Goal: Complete application form: Complete application form

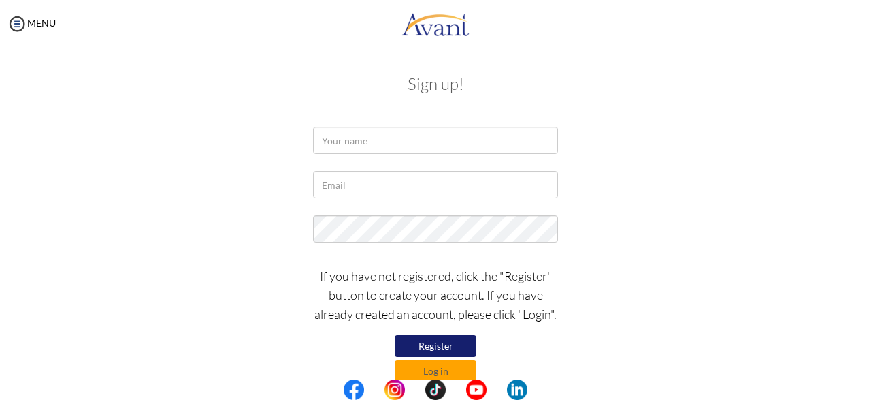
click at [446, 347] on button "Register" at bounding box center [436, 346] width 82 height 22
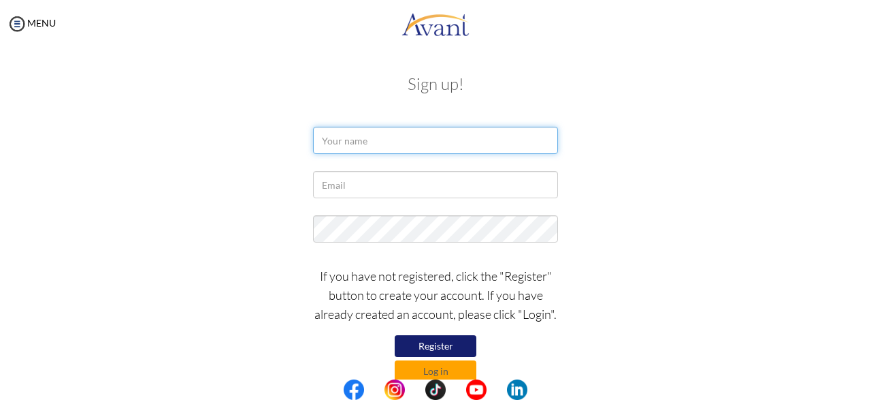
click at [374, 149] on input "text" at bounding box center [435, 140] width 245 height 27
type input "Diana Olaya"
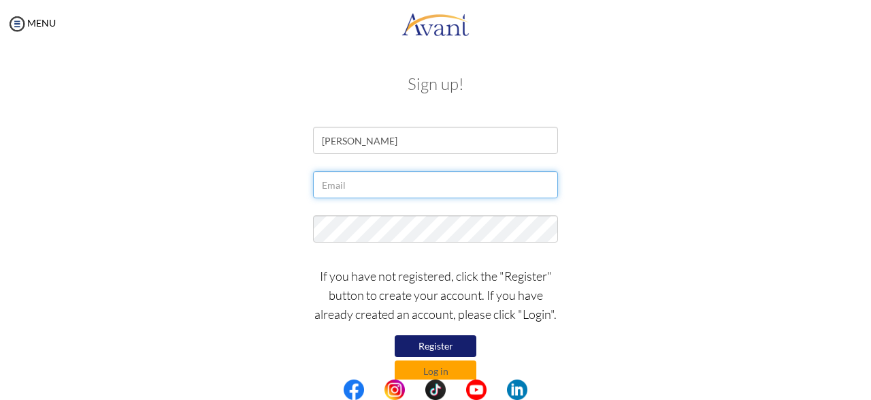
click at [427, 179] on input "text" at bounding box center [435, 184] width 245 height 27
type input "[EMAIL_ADDRESS][DOMAIN_NAME]"
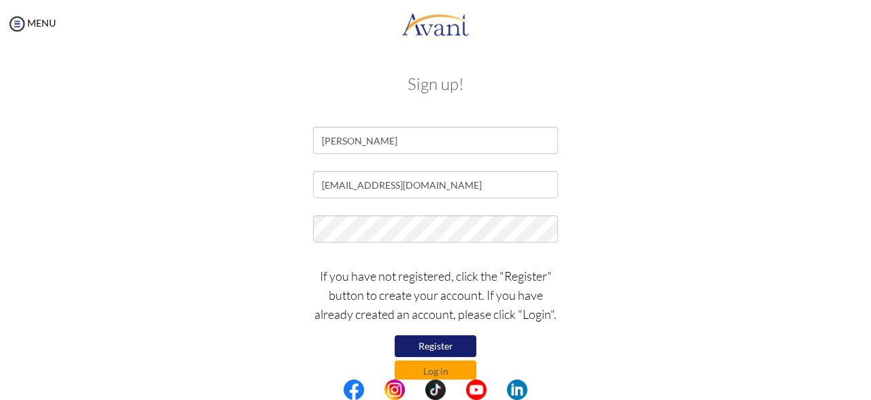
click at [427, 244] on div at bounding box center [435, 232] width 265 height 34
click at [444, 349] on button "Register" at bounding box center [436, 346] width 82 height 22
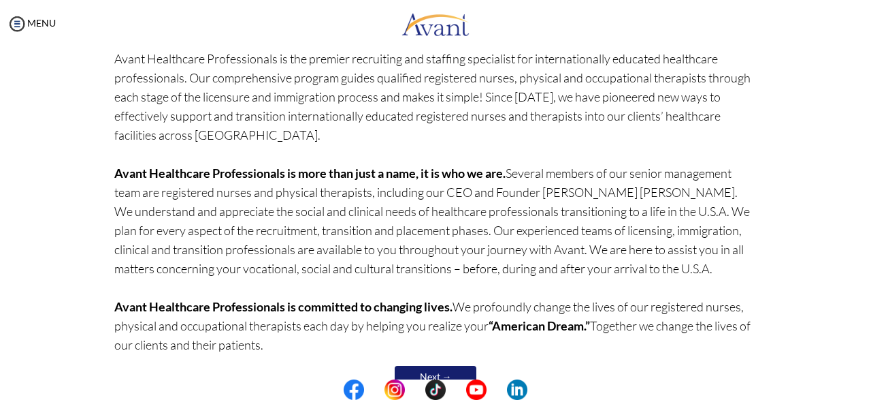
scroll to position [150, 0]
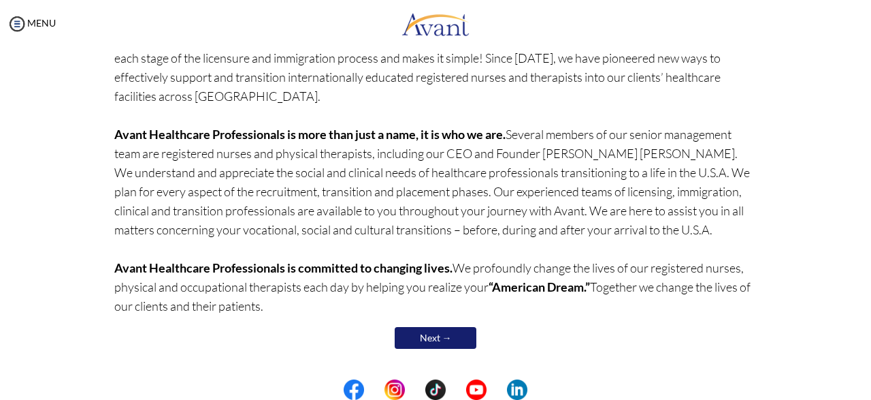
click at [454, 333] on link "Next →" at bounding box center [436, 338] width 82 height 22
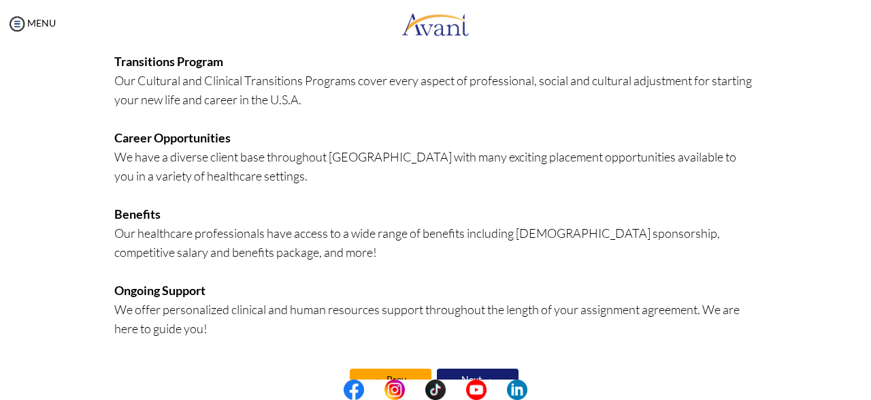
scroll to position [366, 0]
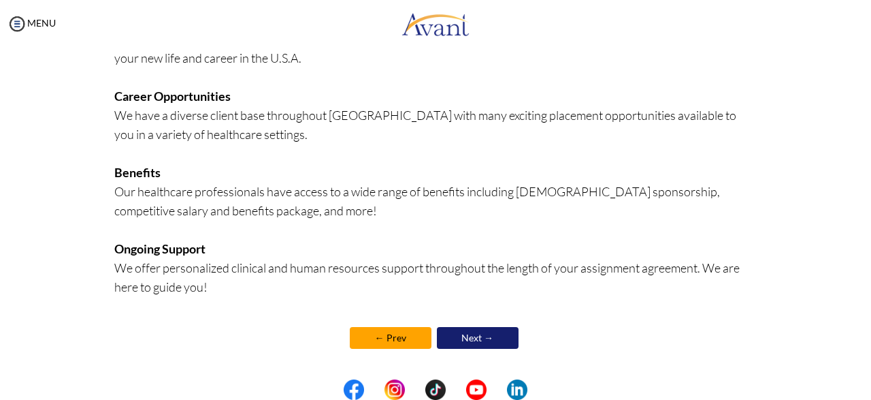
click at [486, 354] on div "Overview of the Avant Program Since 2003, we have made thousands of dreams come…" at bounding box center [435, 37] width 643 height 656
click at [493, 343] on link "Next →" at bounding box center [478, 338] width 82 height 22
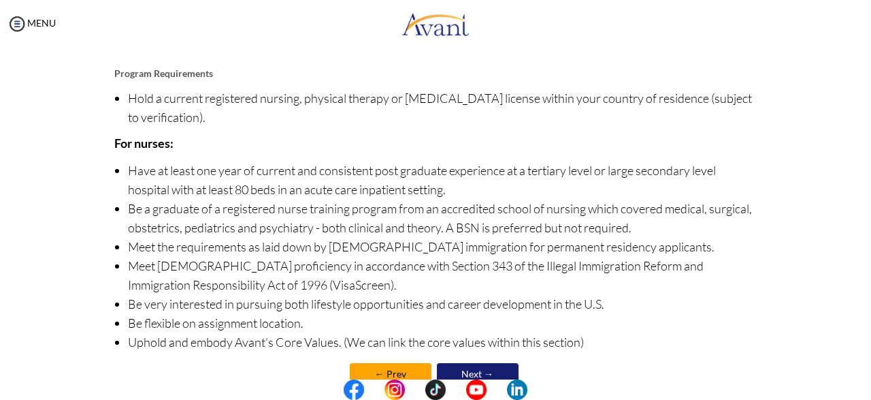
scroll to position [193, 0]
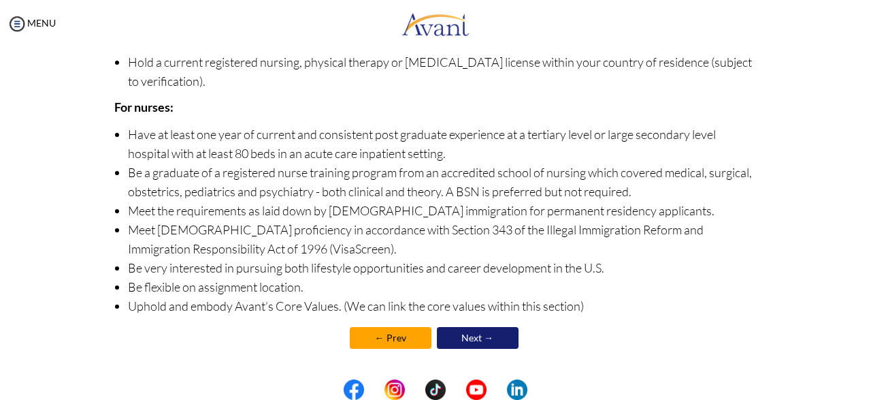
click at [482, 333] on link "Next →" at bounding box center [478, 338] width 82 height 22
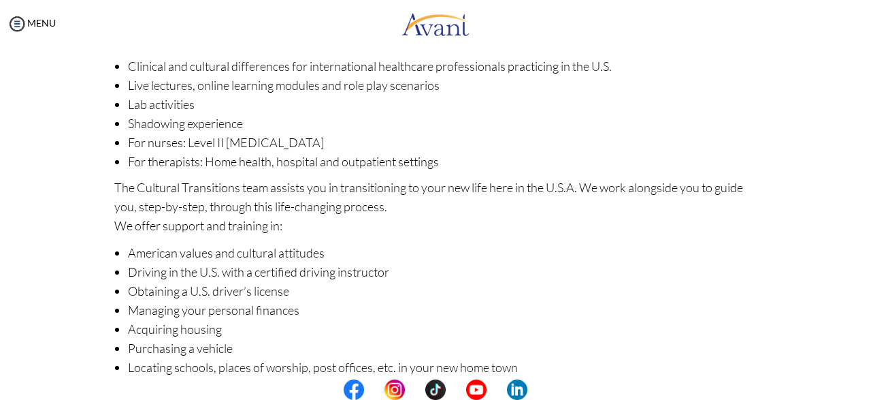
scroll to position [247, 0]
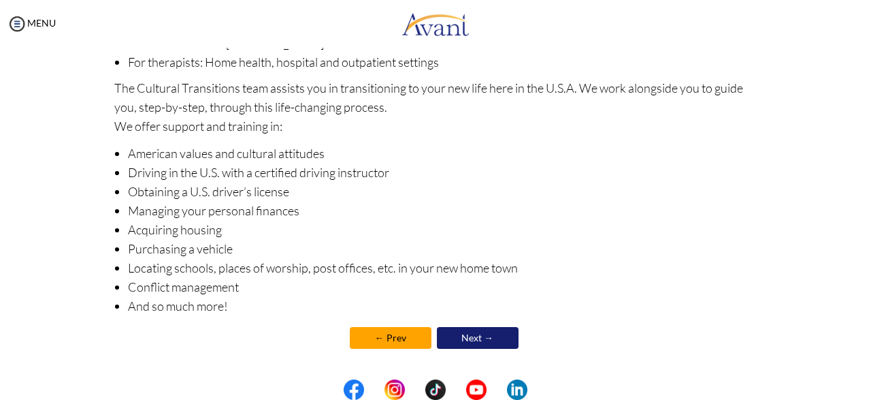
click at [483, 337] on link "Next →" at bounding box center [478, 338] width 82 height 22
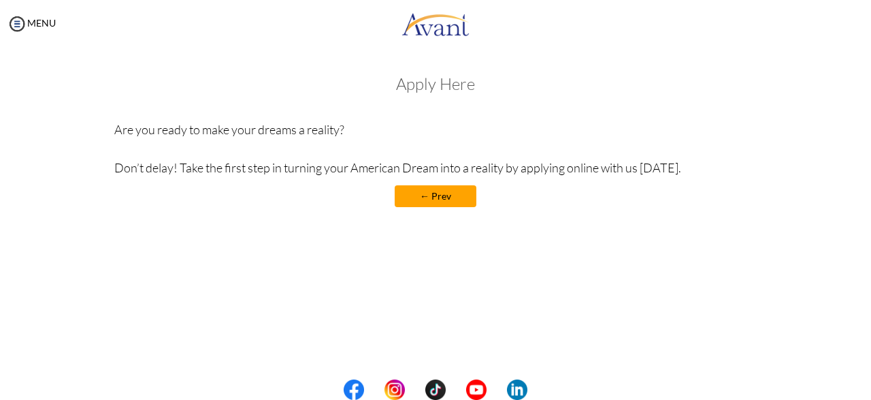
click at [436, 201] on link "← Prev" at bounding box center [436, 196] width 82 height 22
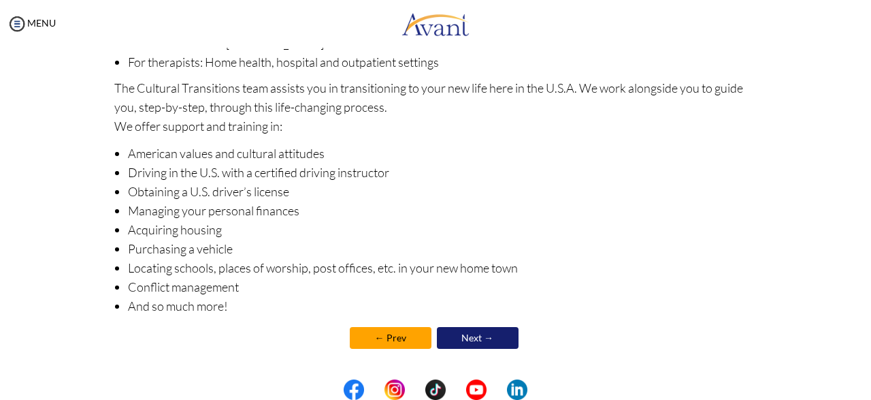
click at [504, 342] on link "Next →" at bounding box center [478, 338] width 82 height 22
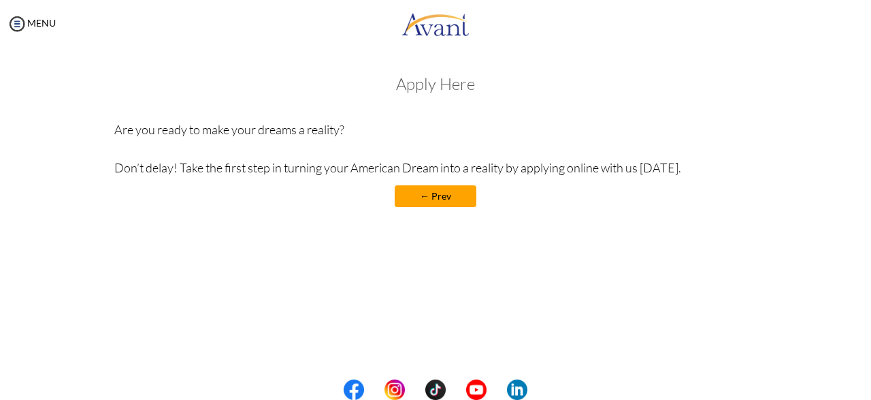
drag, startPoint x: 362, startPoint y: 135, endPoint x: 354, endPoint y: 135, distance: 8.2
click at [357, 135] on p "Are you ready to make your dreams a reality? Don’t delay! Take the first step i…" at bounding box center [435, 148] width 643 height 57
click at [440, 198] on link "← Prev" at bounding box center [436, 196] width 82 height 22
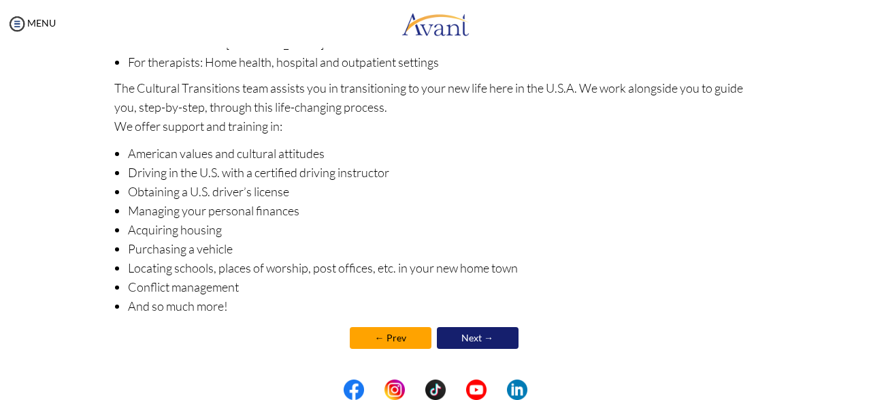
click at [497, 338] on link "Next →" at bounding box center [478, 338] width 82 height 22
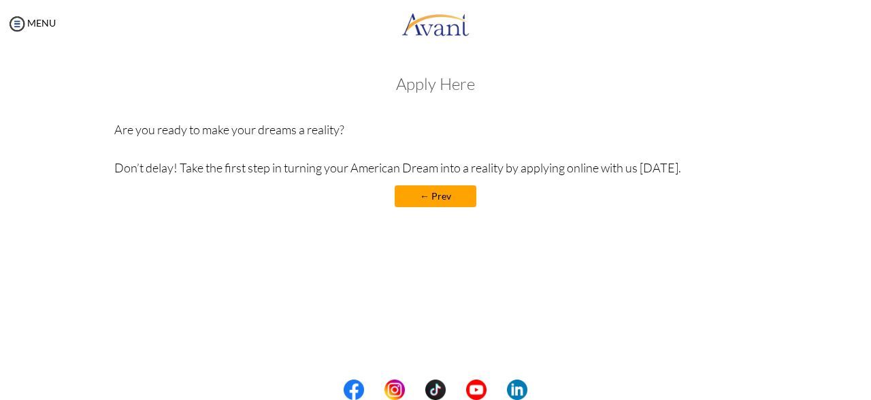
click at [457, 195] on link "← Prev" at bounding box center [436, 196] width 82 height 22
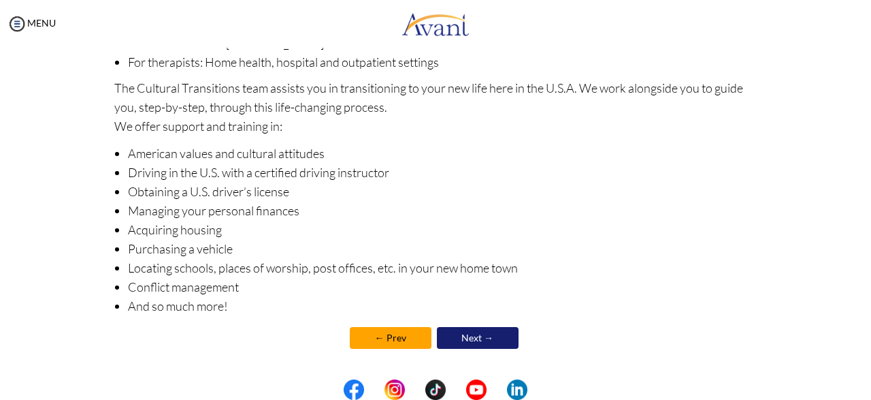
click at [480, 340] on link "Next →" at bounding box center [478, 338] width 82 height 22
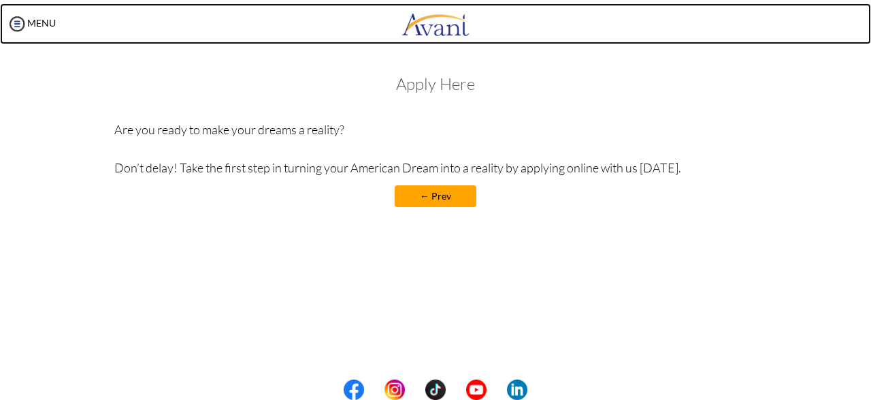
click at [427, 20] on img at bounding box center [436, 23] width 68 height 41
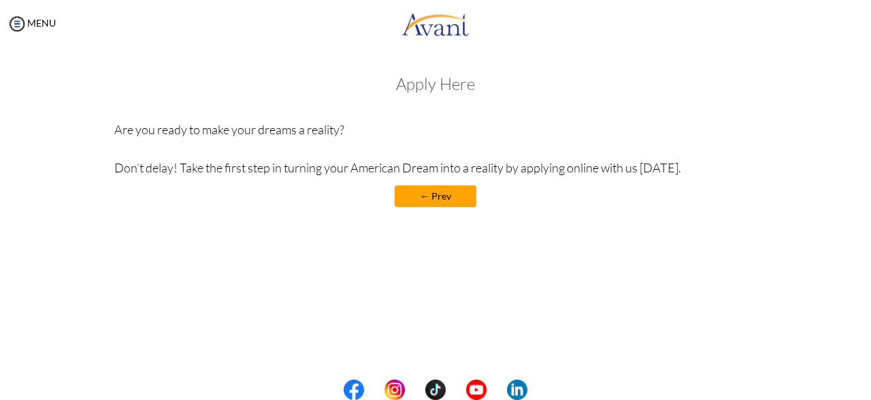
click at [453, 203] on link "← Prev" at bounding box center [436, 196] width 82 height 22
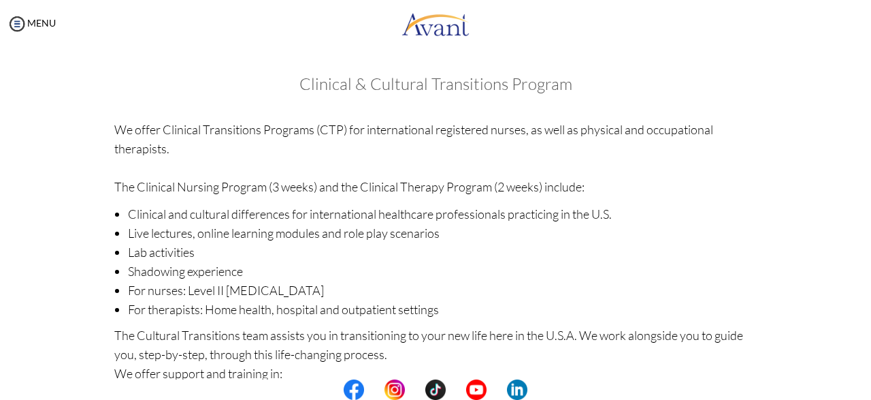
scroll to position [247, 0]
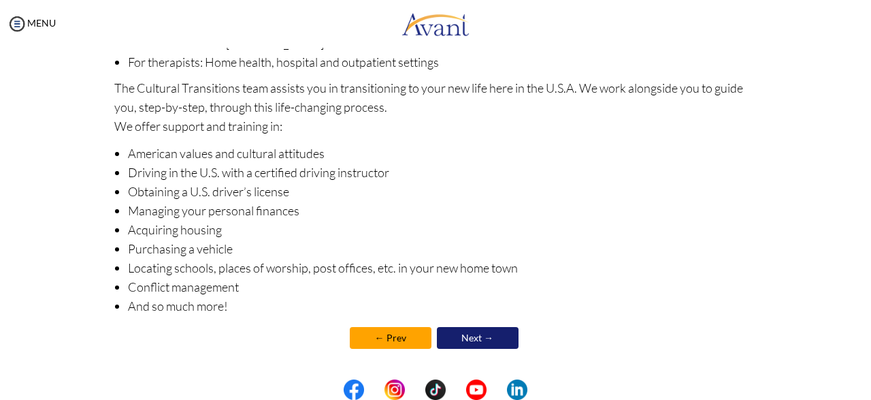
click at [496, 339] on link "Next →" at bounding box center [478, 338] width 82 height 22
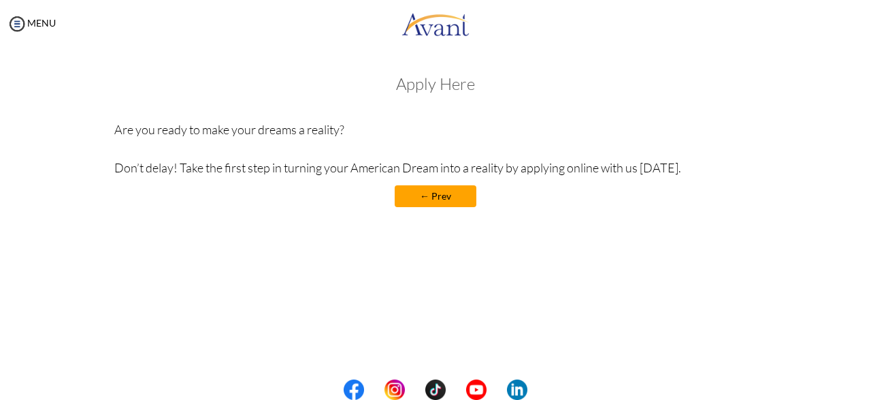
click at [431, 196] on link "← Prev" at bounding box center [436, 196] width 82 height 22
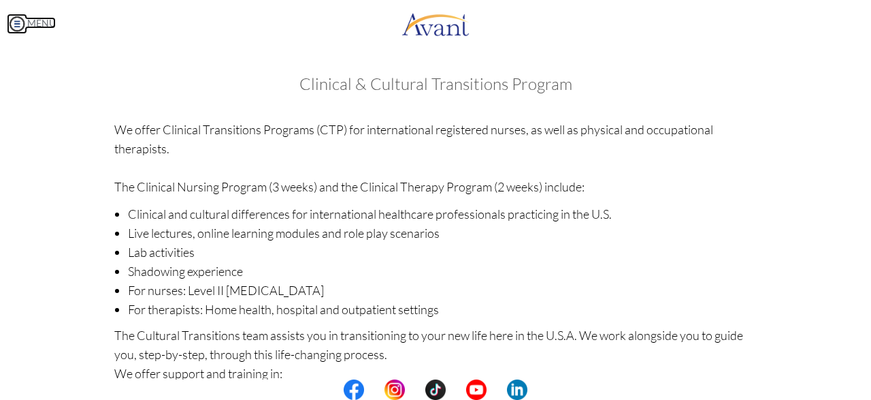
click at [25, 24] on img at bounding box center [17, 24] width 20 height 20
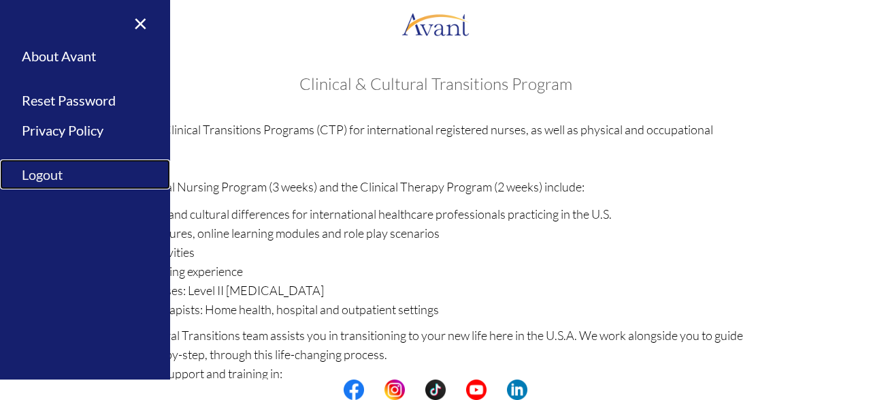
click at [57, 176] on link "Logout" at bounding box center [85, 174] width 170 height 31
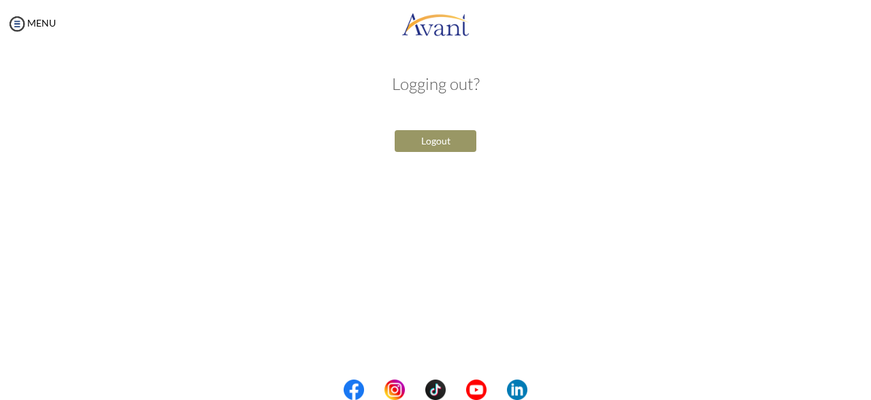
click at [468, 134] on button "Logout" at bounding box center [436, 141] width 82 height 22
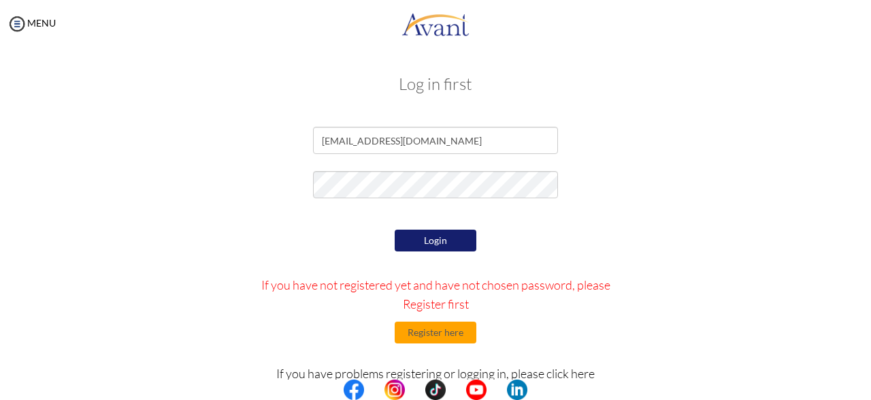
click at [440, 248] on button "Login" at bounding box center [436, 240] width 82 height 22
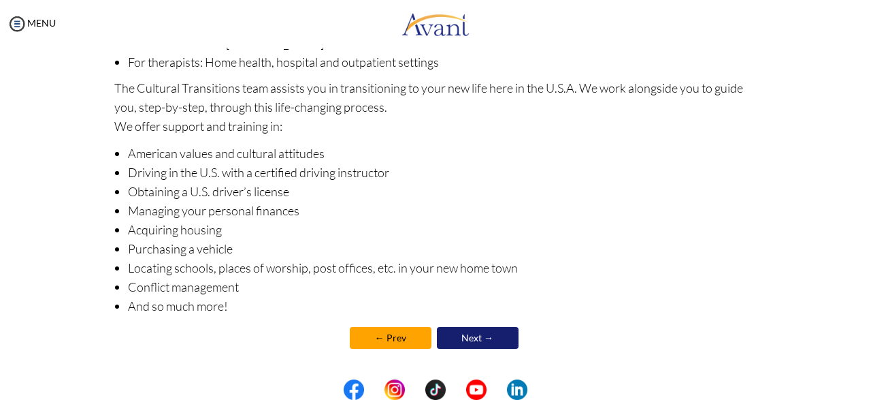
click at [472, 335] on link "Next →" at bounding box center [478, 338] width 82 height 22
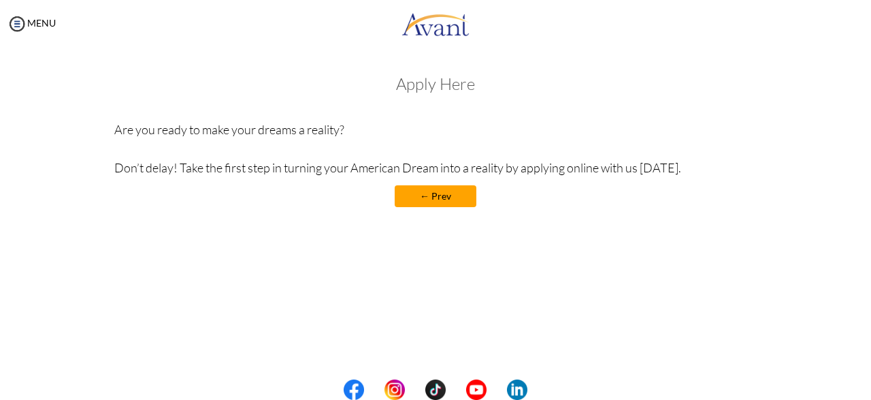
click at [434, 203] on link "← Prev" at bounding box center [436, 196] width 82 height 22
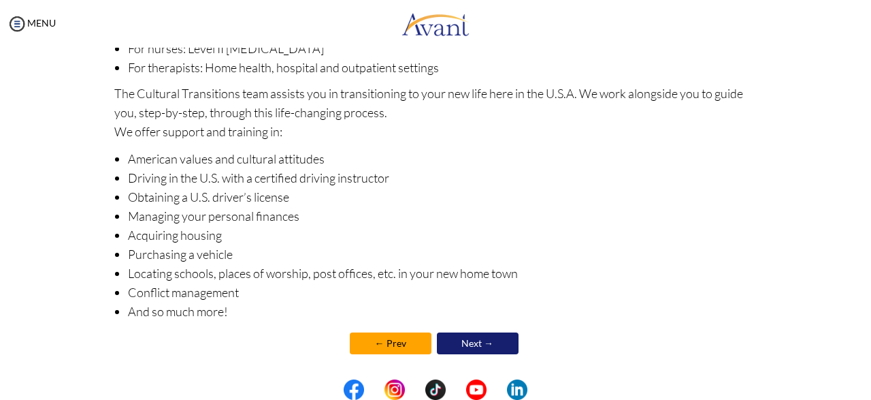
scroll to position [247, 0]
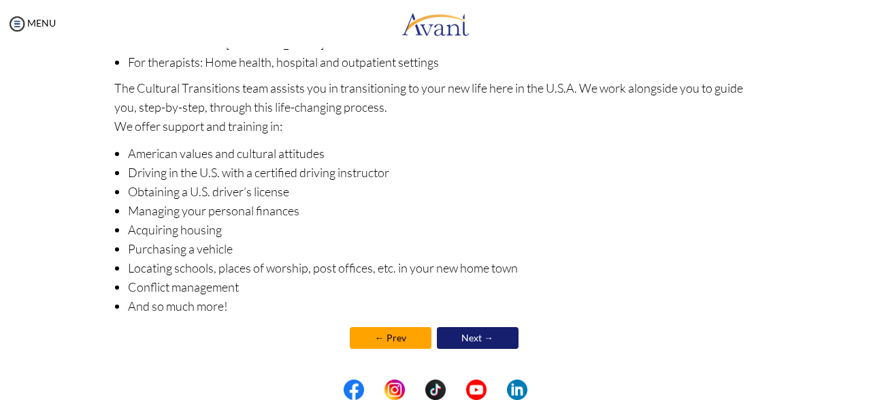
click at [502, 334] on link "Next →" at bounding box center [478, 338] width 82 height 22
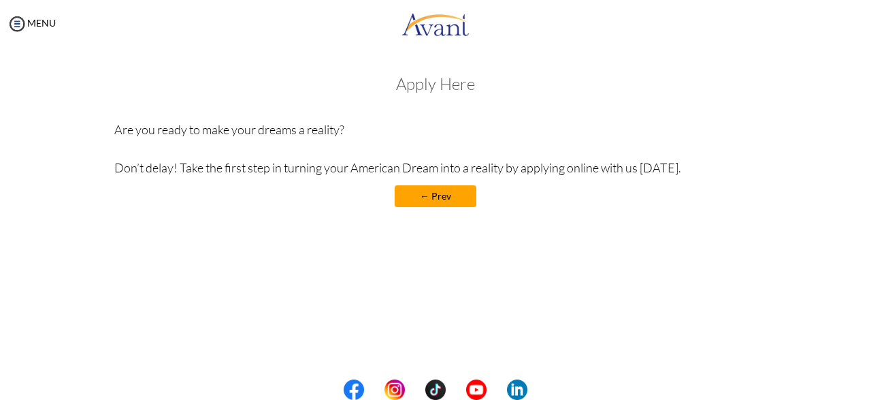
click at [466, 197] on link "← Prev" at bounding box center [436, 196] width 82 height 22
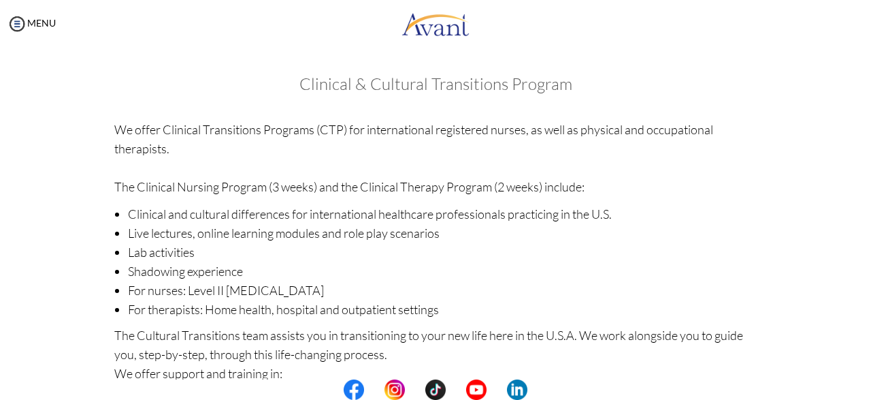
scroll to position [247, 0]
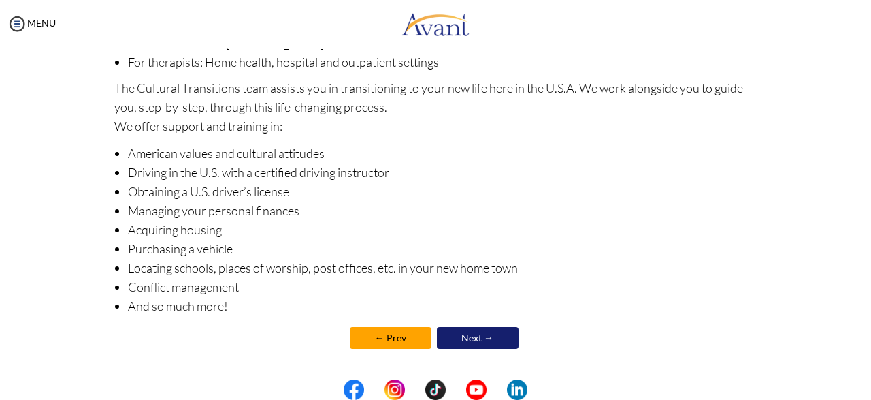
click at [479, 344] on link "Next →" at bounding box center [478, 338] width 82 height 22
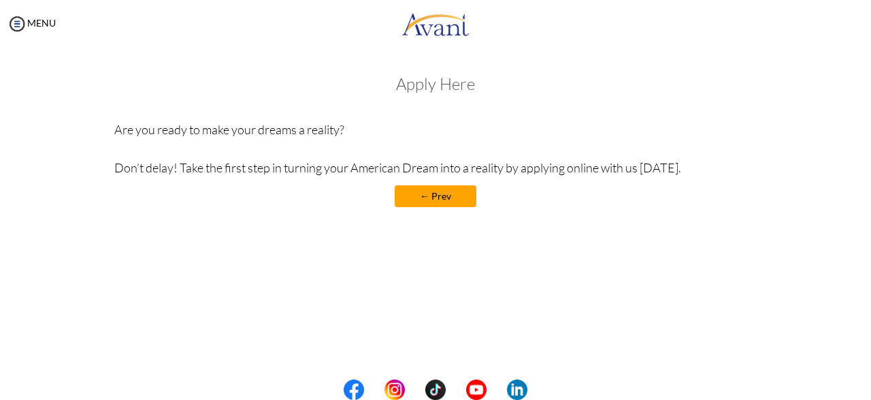
click at [556, 295] on div "My Status What is the next step? We would like you to watch the introductory vi…" at bounding box center [435, 248] width 871 height 400
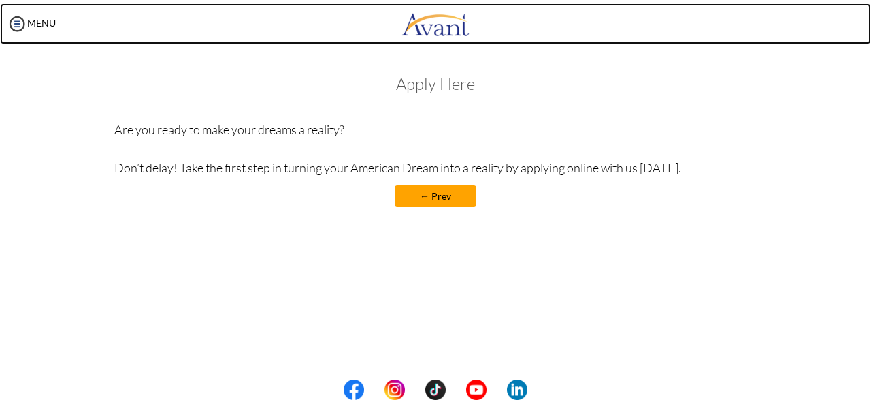
click at [442, 29] on img at bounding box center [436, 23] width 68 height 41
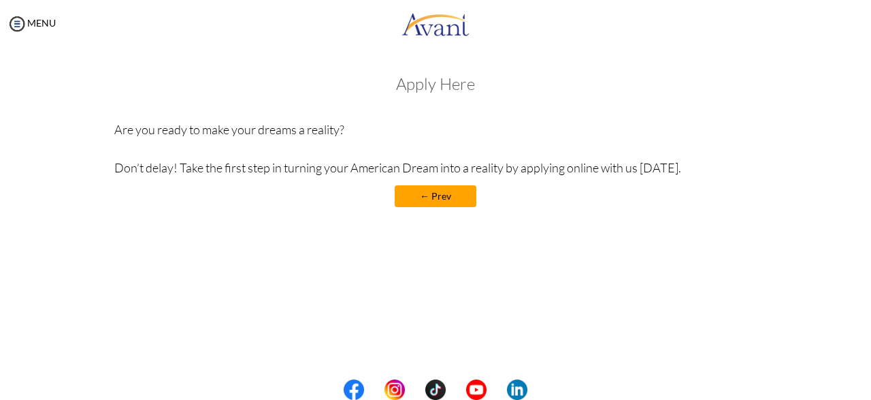
click at [441, 56] on div "My Status What is the next step? We would like you to watch the introductory vi…" at bounding box center [435, 248] width 871 height 400
drag, startPoint x: 441, startPoint y: 56, endPoint x: 438, endPoint y: 74, distance: 18.0
click at [441, 57] on div "My Status What is the next step? We would like you to watch the introductory vi…" at bounding box center [435, 248] width 871 height 400
drag, startPoint x: 447, startPoint y: 78, endPoint x: 541, endPoint y: 64, distance: 95.7
click at [455, 77] on h3 "Apply Here" at bounding box center [435, 84] width 643 height 18
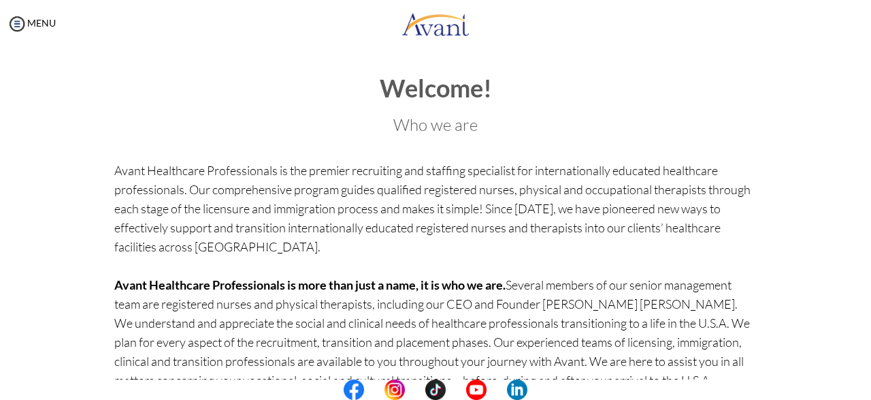
scroll to position [150, 0]
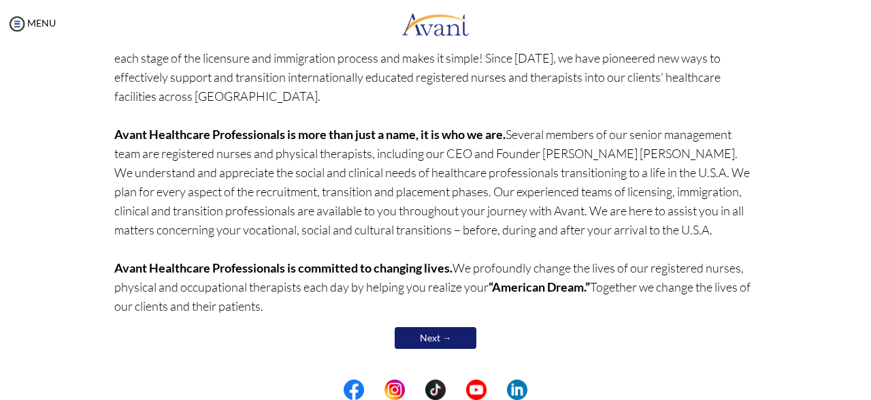
click at [449, 332] on link "Next →" at bounding box center [436, 338] width 82 height 22
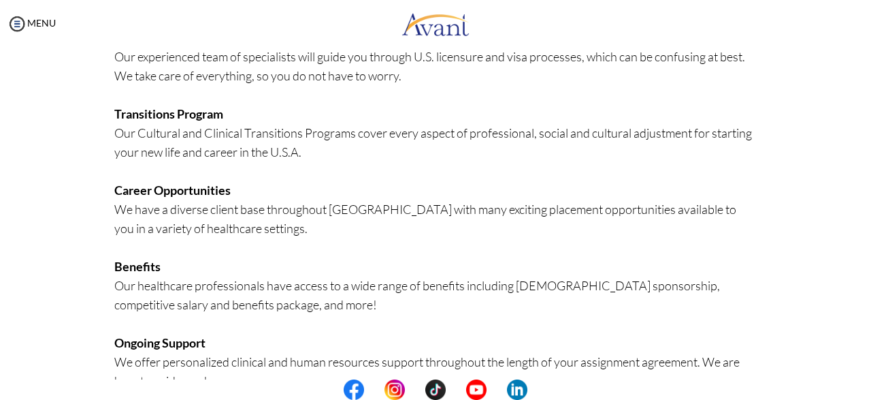
scroll to position [366, 0]
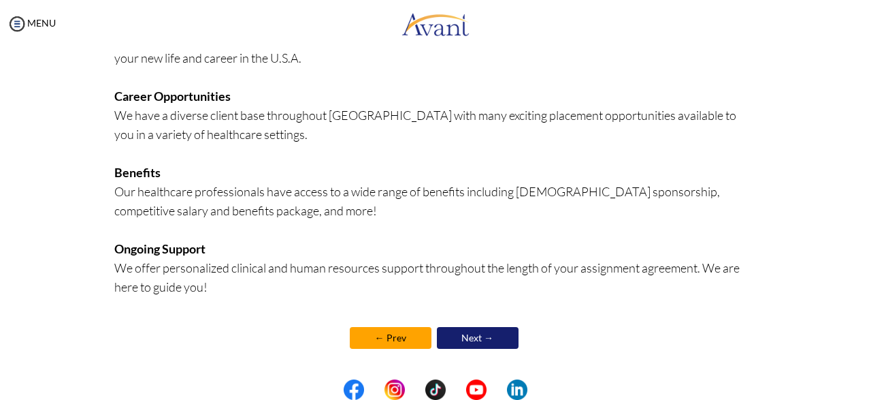
click at [486, 331] on link "Next →" at bounding box center [478, 338] width 82 height 22
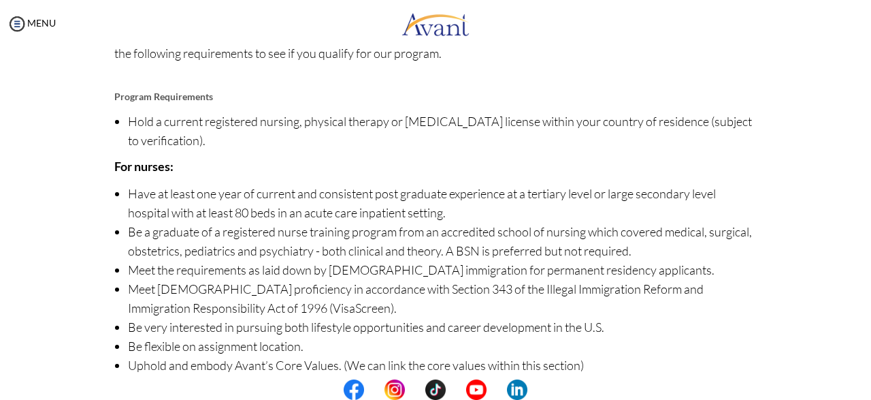
scroll to position [193, 0]
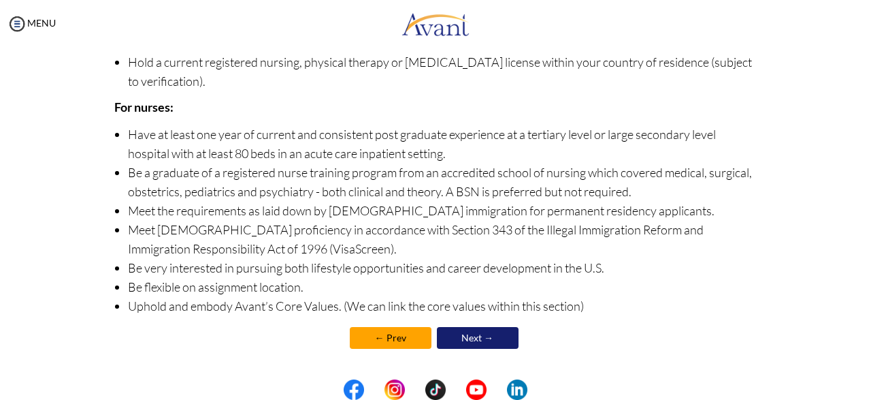
click at [492, 343] on link "Next →" at bounding box center [478, 338] width 82 height 22
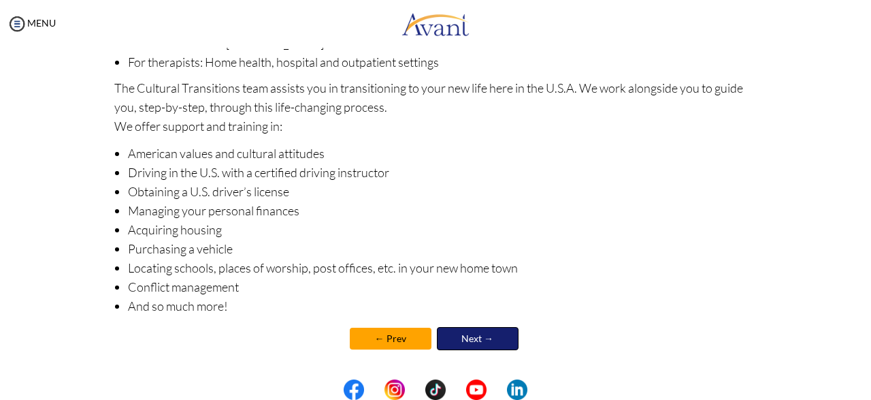
click at [492, 343] on link "Next →" at bounding box center [478, 338] width 82 height 23
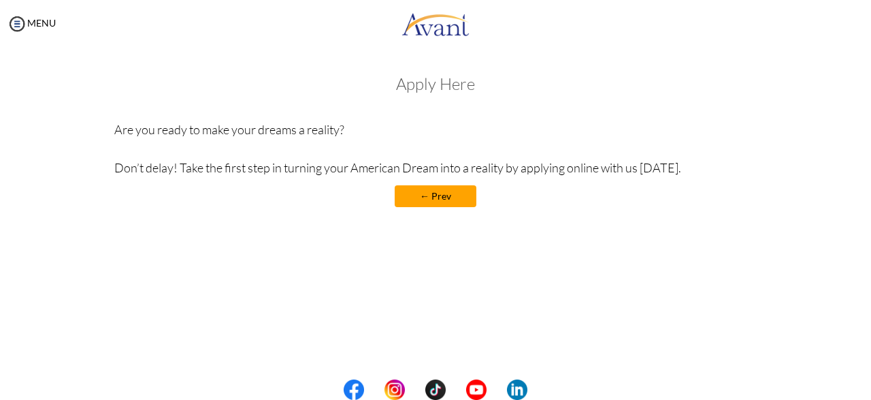
click at [449, 203] on link "← Prev" at bounding box center [436, 196] width 82 height 22
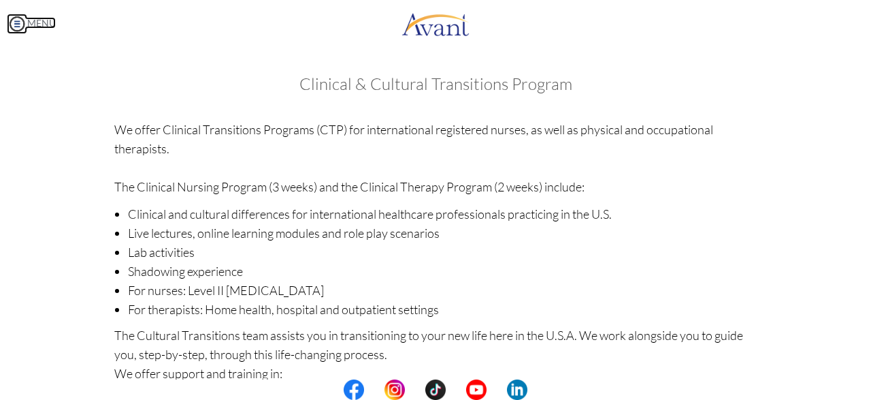
click at [22, 27] on img at bounding box center [17, 24] width 20 height 20
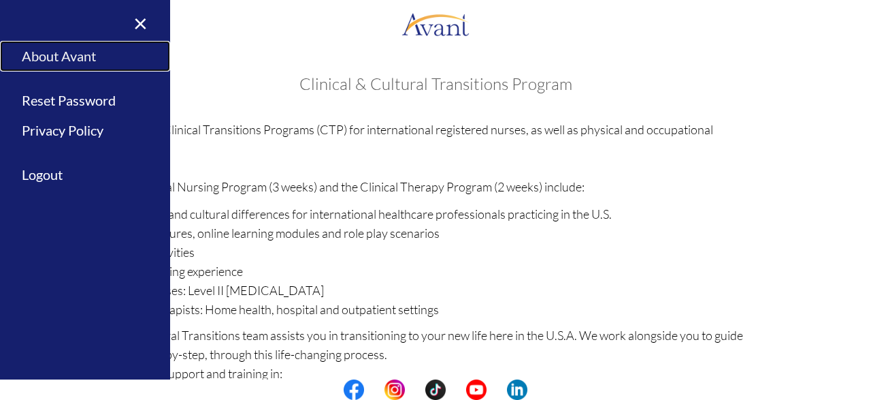
click at [50, 54] on link "About Avant" at bounding box center [85, 56] width 170 height 31
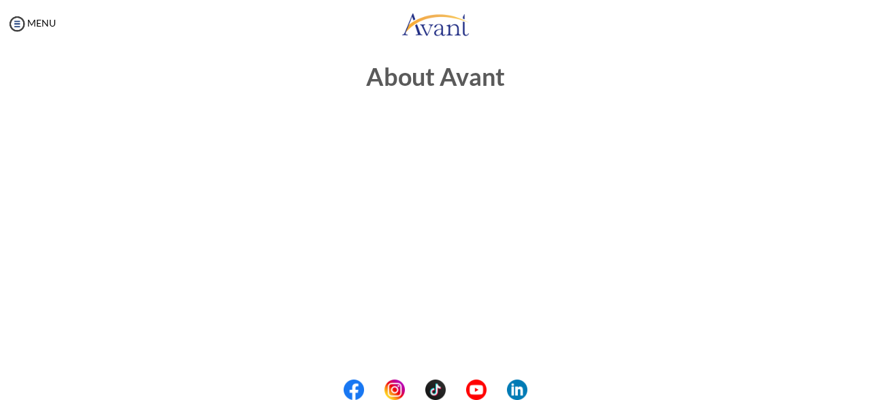
scroll to position [0, 0]
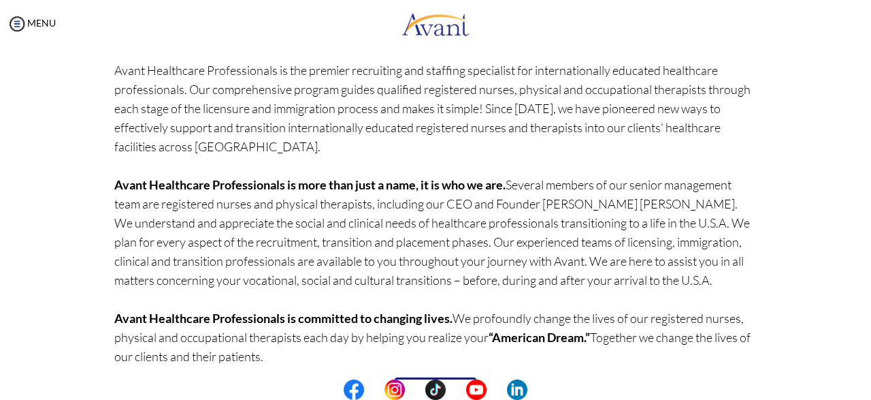
scroll to position [150, 0]
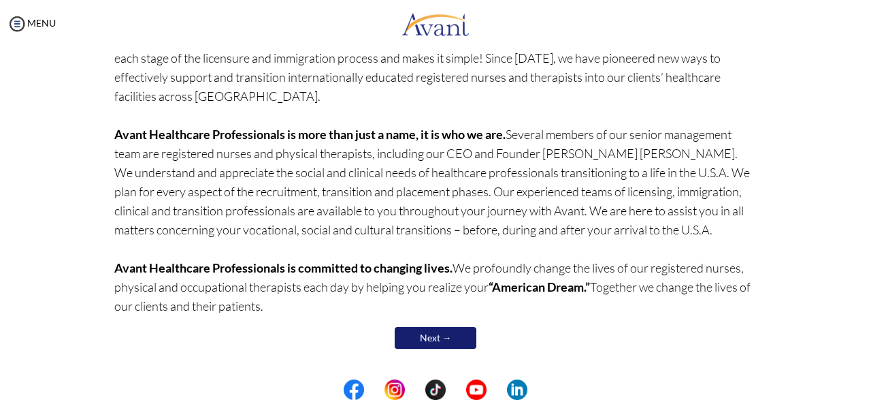
click at [448, 341] on link "Next →" at bounding box center [436, 338] width 82 height 22
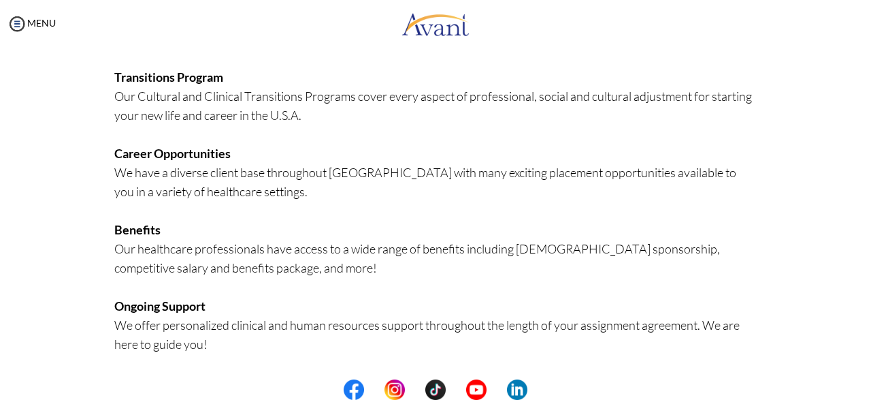
scroll to position [366, 0]
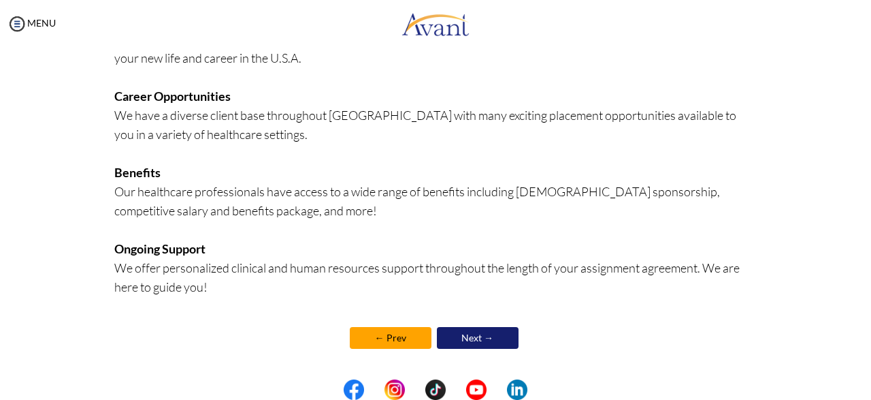
click at [466, 338] on link "Next →" at bounding box center [478, 338] width 82 height 22
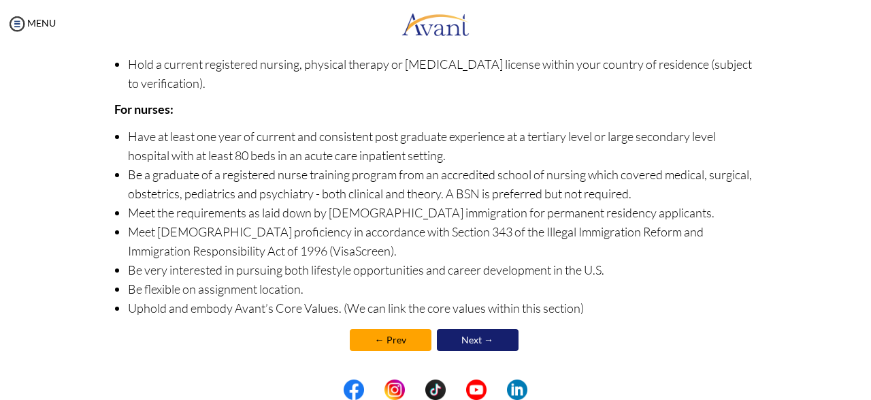
scroll to position [193, 0]
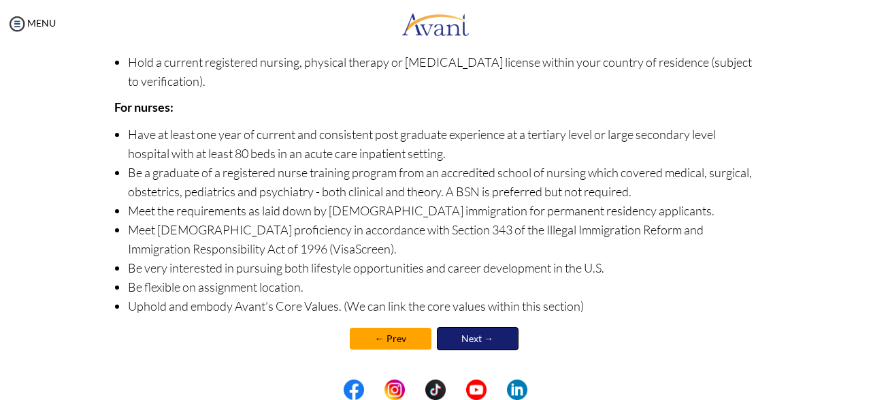
click at [466, 338] on link "Next →" at bounding box center [478, 338] width 82 height 23
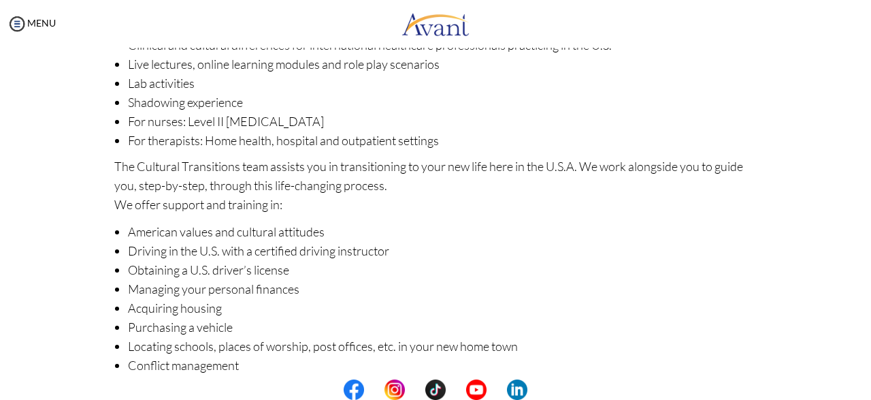
scroll to position [247, 0]
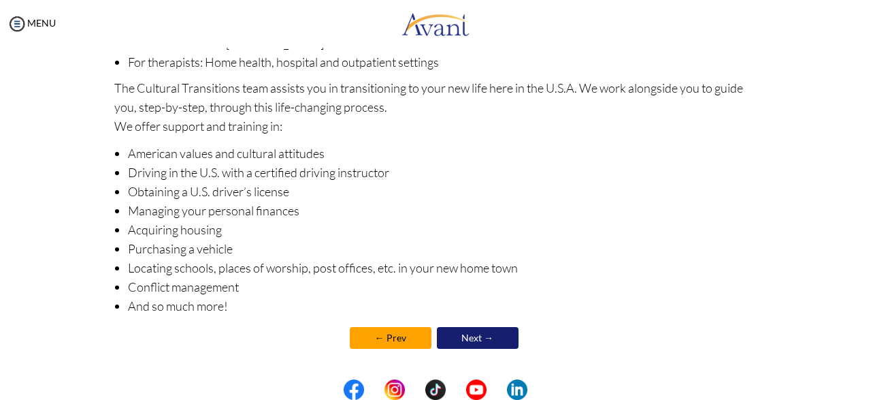
click at [493, 340] on link "Next →" at bounding box center [478, 338] width 82 height 22
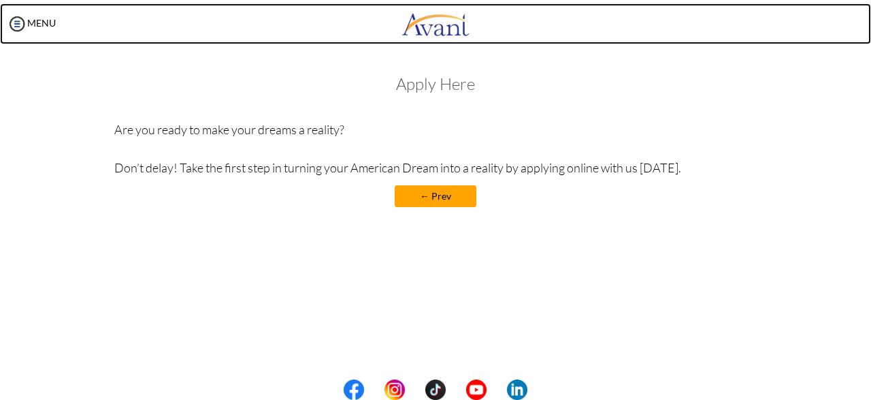
click at [438, 17] on img at bounding box center [436, 23] width 68 height 41
click at [437, 27] on img at bounding box center [436, 23] width 68 height 41
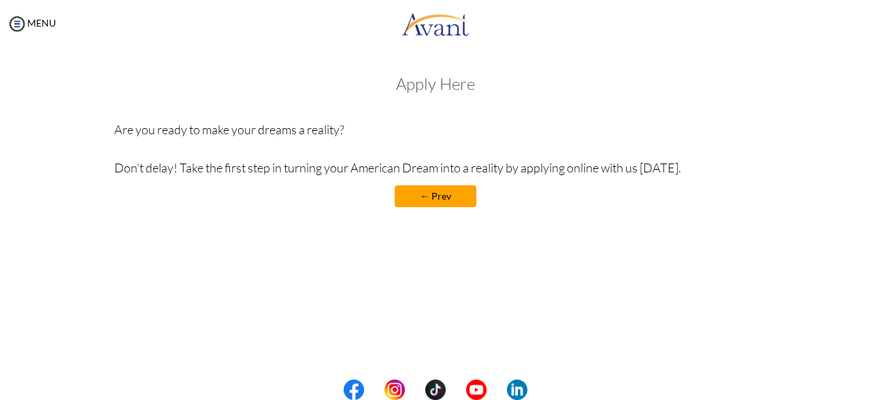
click at [437, 46] on div "MENU" at bounding box center [435, 26] width 871 height 52
click at [439, 85] on h3 "Apply Here" at bounding box center [435, 84] width 643 height 18
click at [395, 123] on p "Are you ready to make your dreams a reality? Don’t delay! Take the first step i…" at bounding box center [435, 148] width 643 height 57
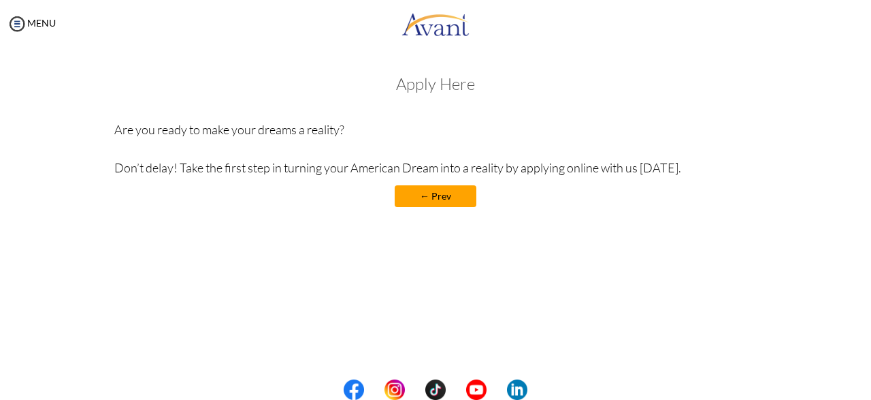
click at [337, 131] on p "Are you ready to make your dreams a reality? Don’t delay! Take the first step i…" at bounding box center [435, 148] width 643 height 57
click at [455, 197] on link "← Prev" at bounding box center [436, 196] width 82 height 22
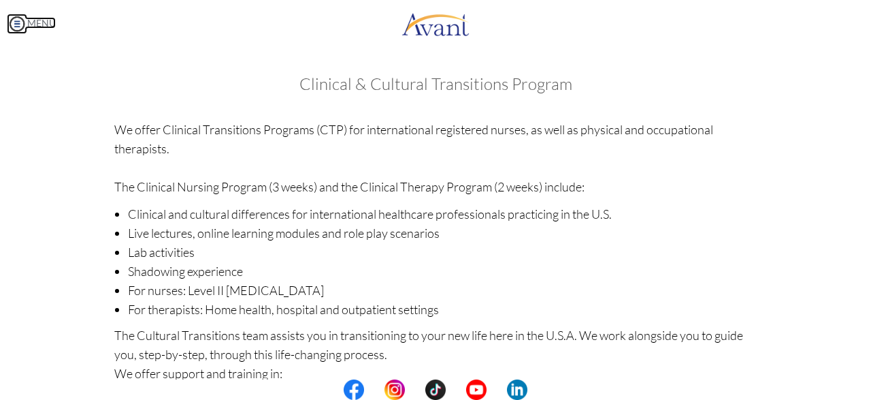
click at [15, 25] on img at bounding box center [17, 24] width 20 height 20
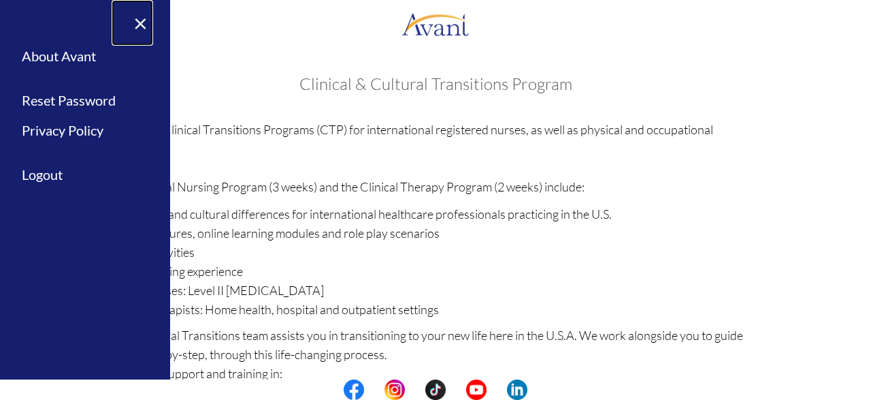
click at [137, 20] on link "×" at bounding box center [133, 23] width 42 height 46
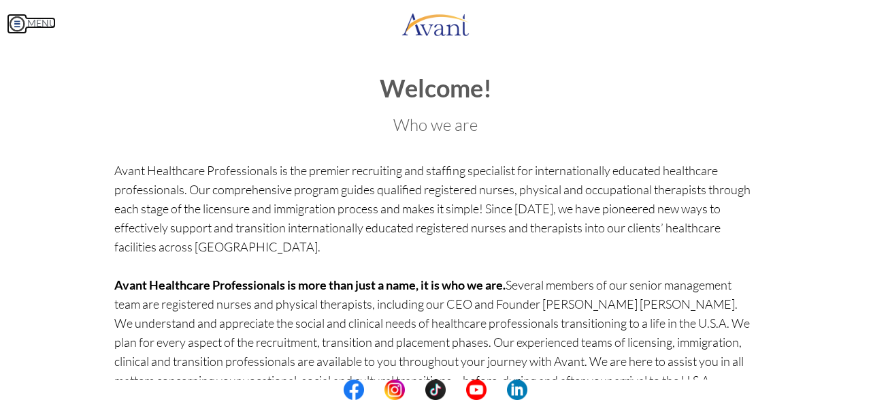
click at [11, 20] on img at bounding box center [17, 24] width 20 height 20
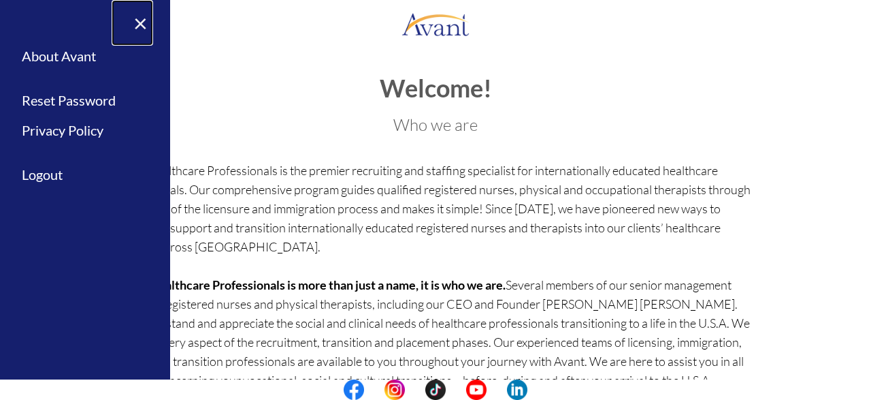
click at [146, 25] on link "×" at bounding box center [133, 23] width 42 height 46
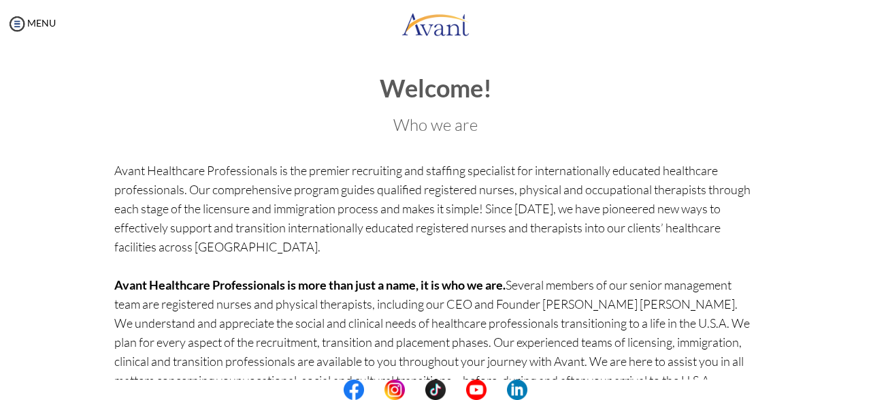
scroll to position [150, 0]
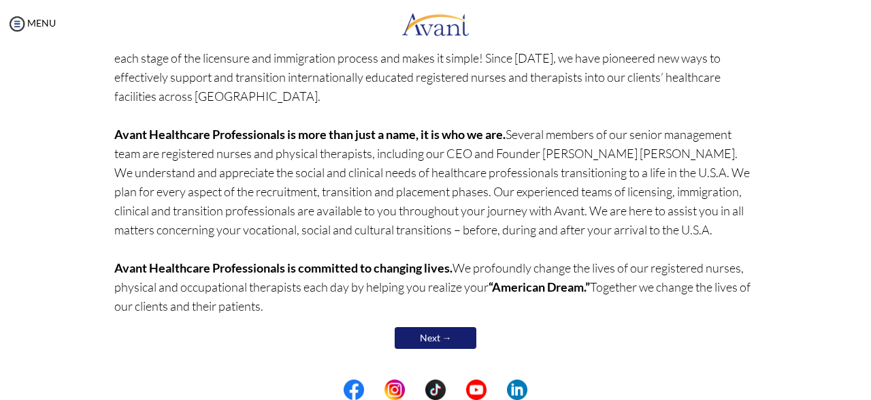
click at [468, 335] on link "Next →" at bounding box center [436, 338] width 82 height 22
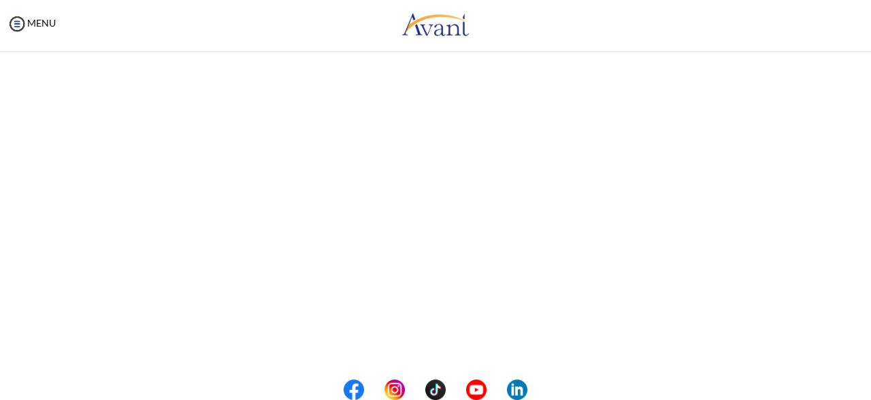
scroll to position [0, 0]
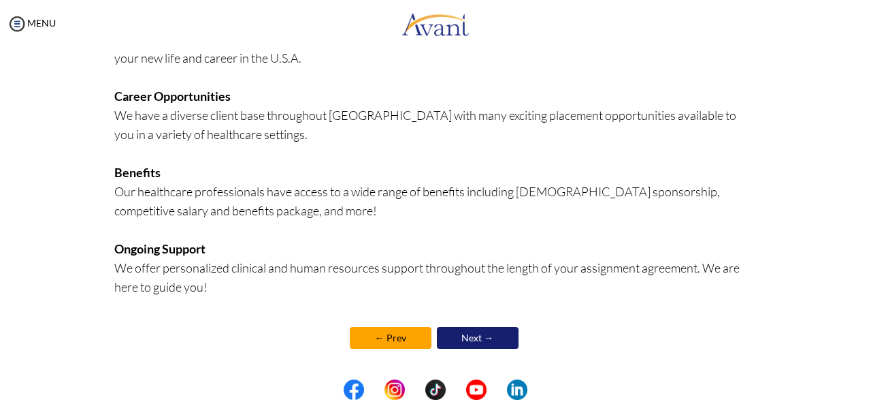
click at [481, 330] on link "Next →" at bounding box center [478, 338] width 82 height 22
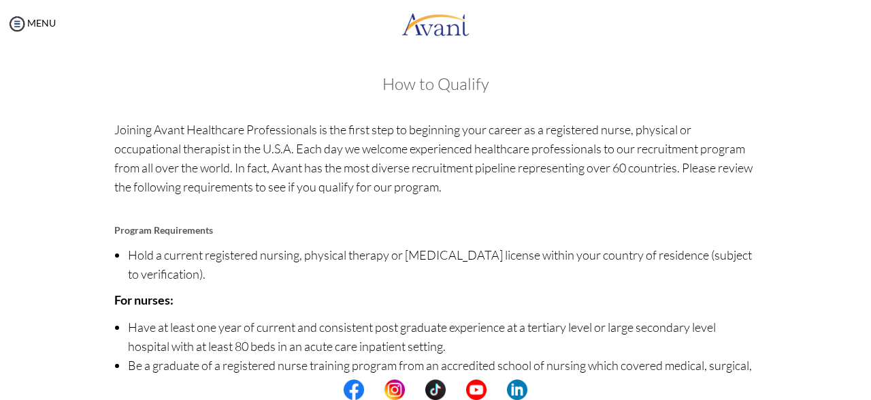
scroll to position [193, 0]
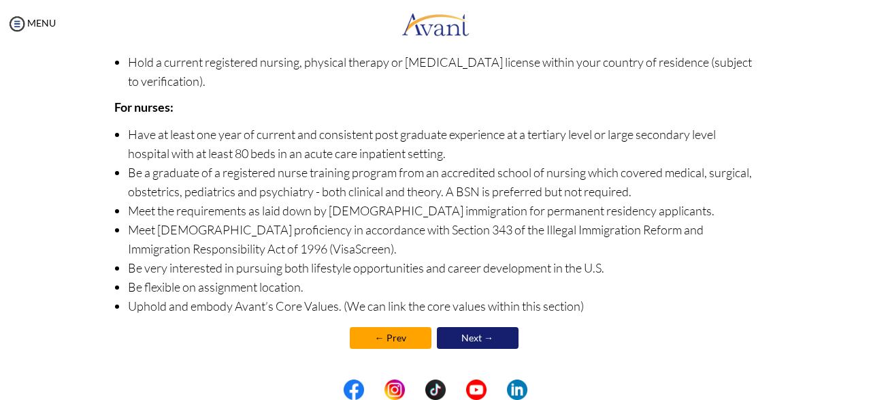
click at [492, 333] on link "Next →" at bounding box center [478, 338] width 82 height 22
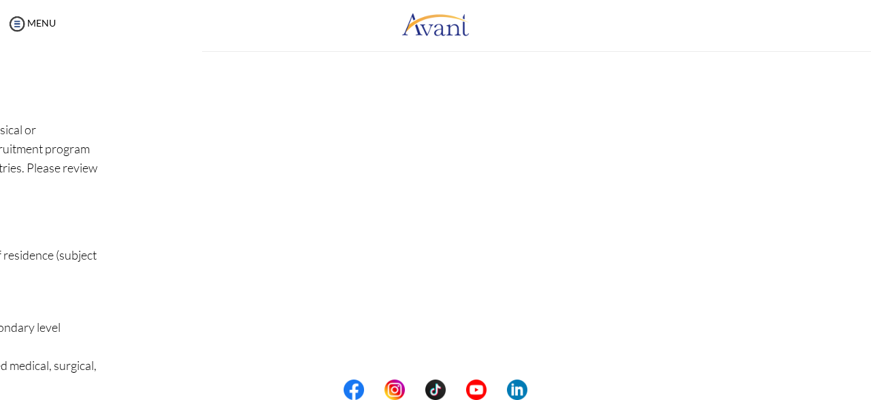
scroll to position [0, 0]
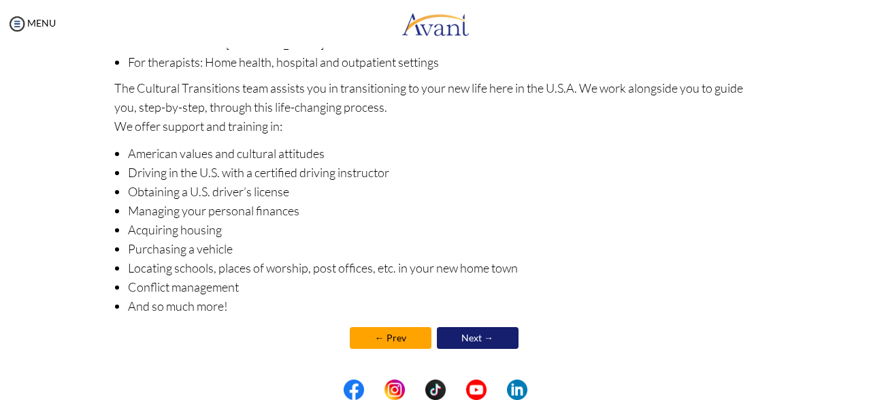
click at [493, 338] on link "Next →" at bounding box center [478, 338] width 82 height 22
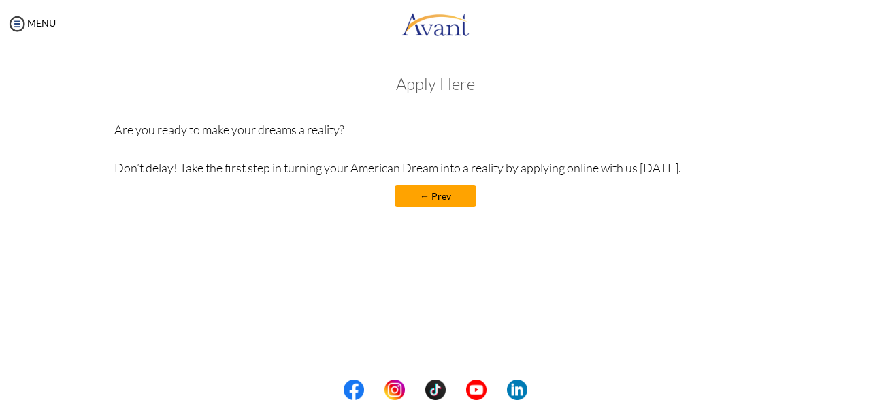
drag, startPoint x: 220, startPoint y: 131, endPoint x: 378, endPoint y: 140, distance: 158.1
click at [379, 137] on p "Are you ready to make your dreams a reality? Don’t delay! Take the first step i…" at bounding box center [435, 148] width 643 height 57
click at [378, 140] on p "Are you ready to make your dreams a reality? Don’t delay! Take the first step i…" at bounding box center [435, 148] width 643 height 57
click at [349, 167] on p "Are you ready to make your dreams a reality? Don’t delay! Take the first step i…" at bounding box center [435, 148] width 643 height 57
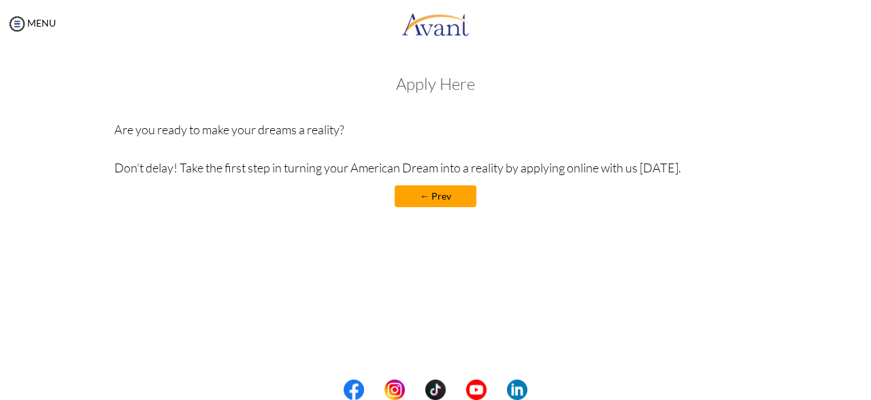
click at [359, 189] on center "← Prev" at bounding box center [435, 196] width 643 height 22
click at [444, 86] on h3 "Apply Here" at bounding box center [435, 84] width 643 height 18
drag, startPoint x: 383, startPoint y: 84, endPoint x: 500, endPoint y: 91, distance: 117.9
click at [501, 91] on h3 "Apply Here" at bounding box center [435, 84] width 643 height 18
click at [500, 91] on h3 "Apply Here" at bounding box center [435, 84] width 643 height 18
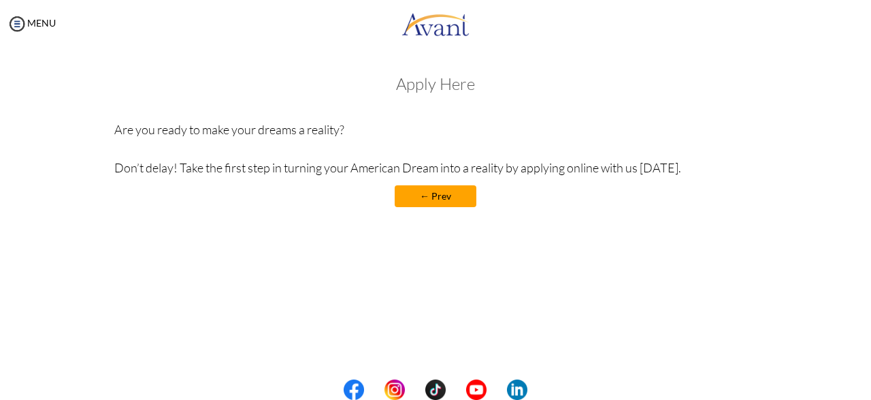
click at [453, 85] on h3 "Apply Here" at bounding box center [435, 84] width 643 height 18
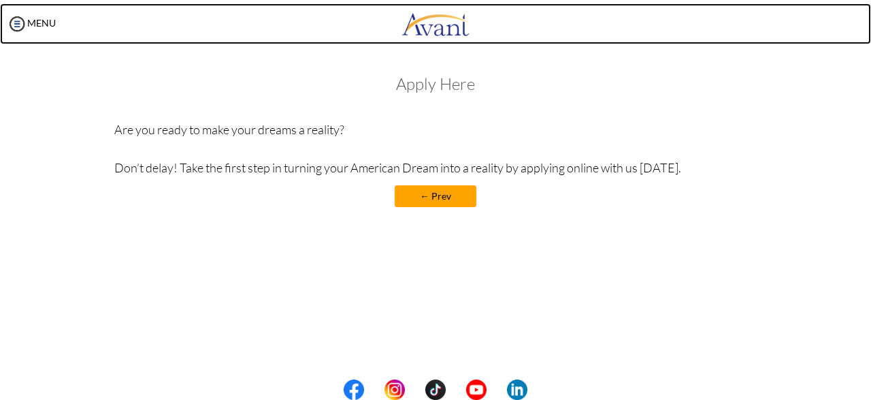
click at [444, 35] on img at bounding box center [436, 23] width 68 height 41
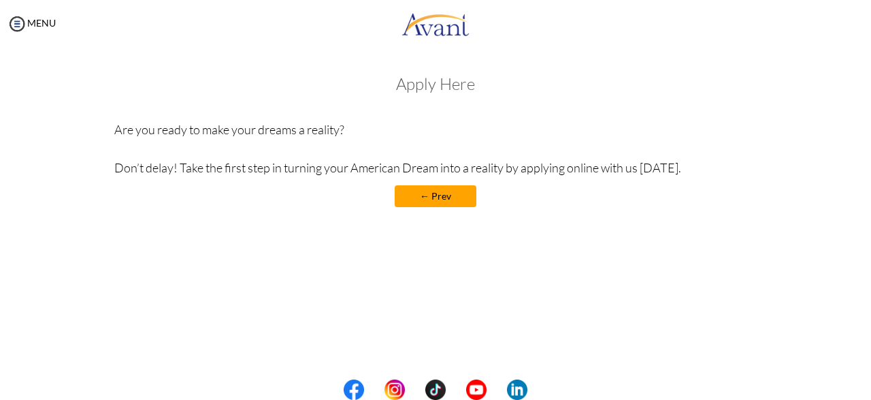
drag, startPoint x: 442, startPoint y: 55, endPoint x: 442, endPoint y: 70, distance: 15.0
click at [442, 56] on div "My Status What is the next step? We would like you to watch the introductory vi…" at bounding box center [435, 248] width 871 height 400
click at [442, 80] on h3 "Apply Here" at bounding box center [435, 84] width 643 height 18
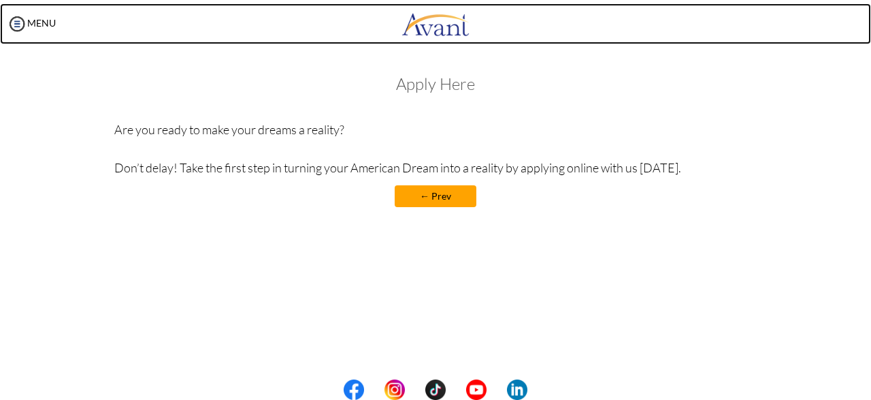
click at [439, 27] on img at bounding box center [436, 23] width 68 height 41
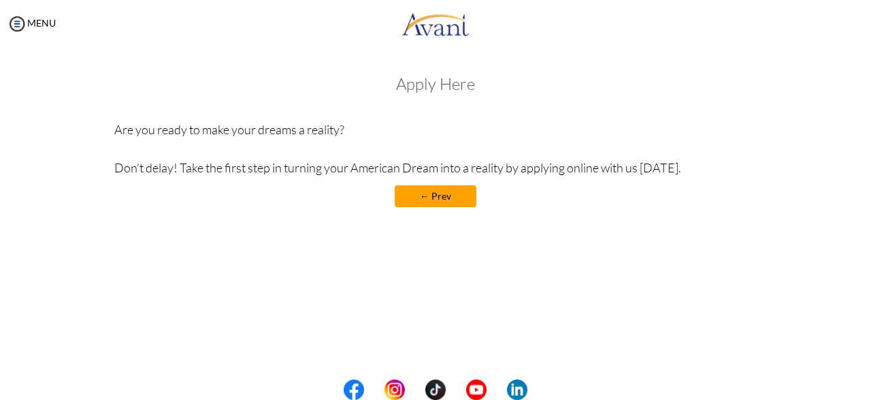
click at [420, 52] on div "My Status What is the next step? We would like you to watch the introductory vi…" at bounding box center [435, 248] width 871 height 400
click at [16, 27] on img at bounding box center [17, 24] width 20 height 20
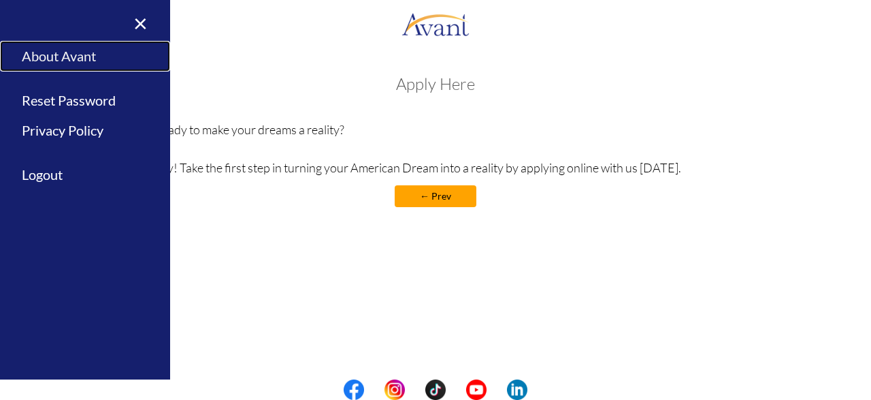
click at [67, 59] on link "About Avant" at bounding box center [85, 56] width 170 height 31
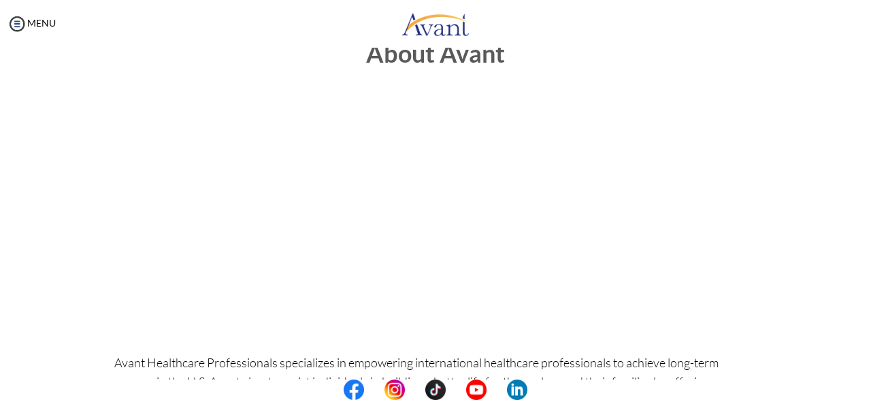
scroll to position [0, 0]
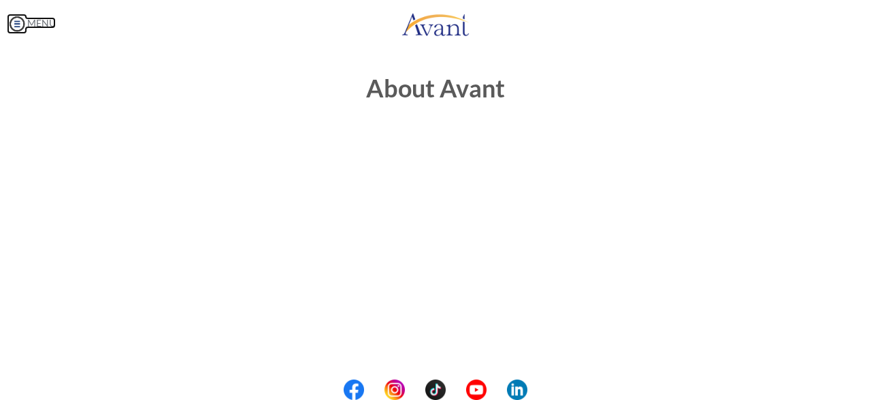
click at [37, 27] on link "MENU" at bounding box center [31, 23] width 49 height 12
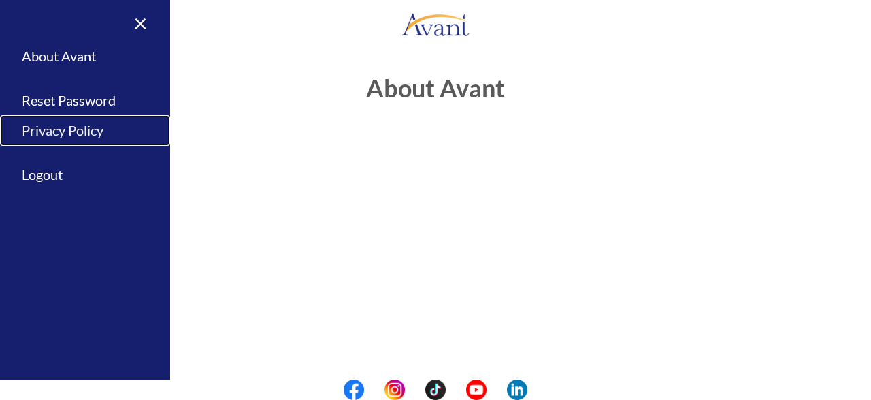
click at [63, 133] on link "Privacy Policy" at bounding box center [85, 130] width 170 height 31
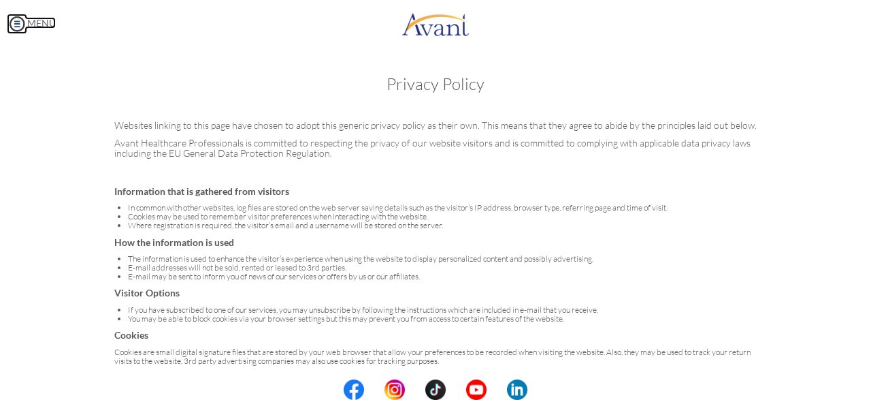
click at [17, 22] on img at bounding box center [17, 24] width 20 height 20
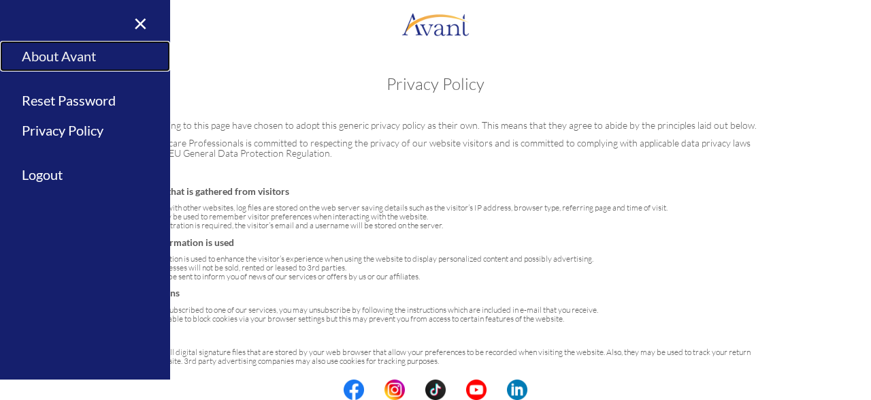
click at [64, 56] on link "About Avant" at bounding box center [85, 56] width 170 height 31
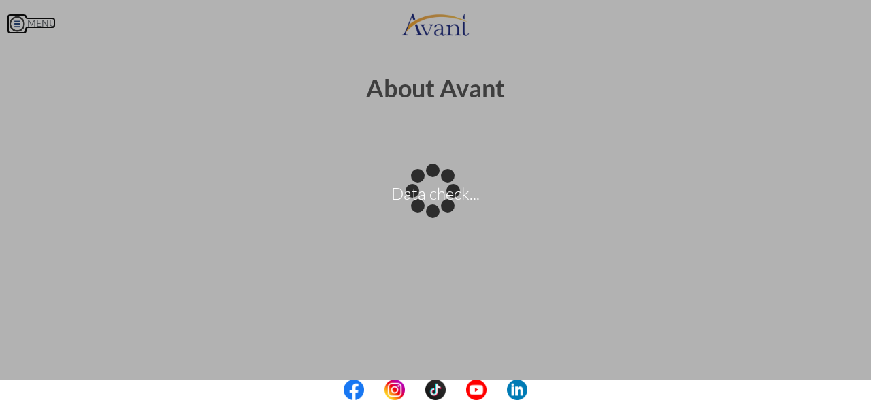
click at [17, 23] on body "Data check... Maintenance break. Please come back in 2 hours. MENU My Status Wh…" at bounding box center [435, 200] width 871 height 400
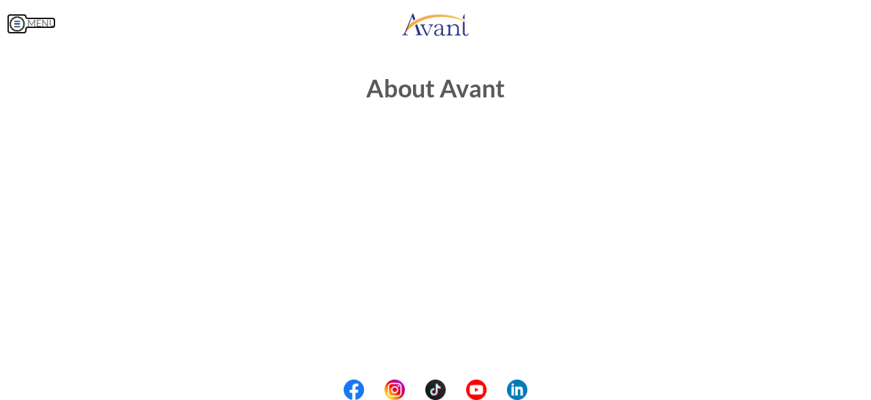
click at [17, 22] on img at bounding box center [17, 24] width 20 height 20
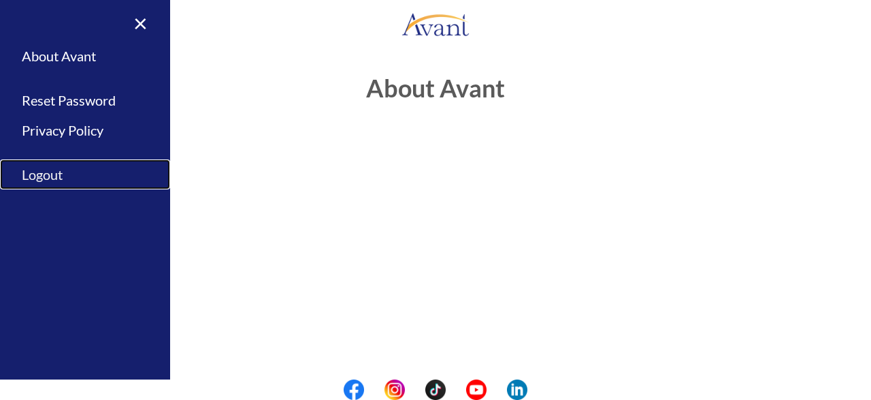
click at [44, 180] on link "Logout" at bounding box center [85, 174] width 170 height 31
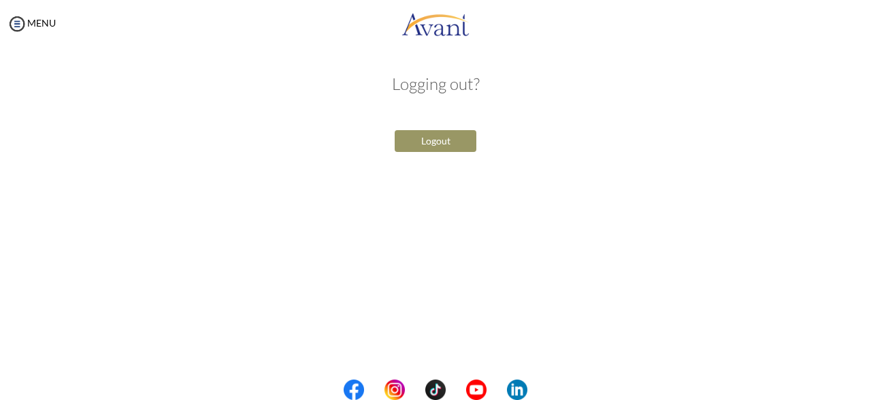
click at [458, 136] on button "Logout" at bounding box center [436, 141] width 82 height 22
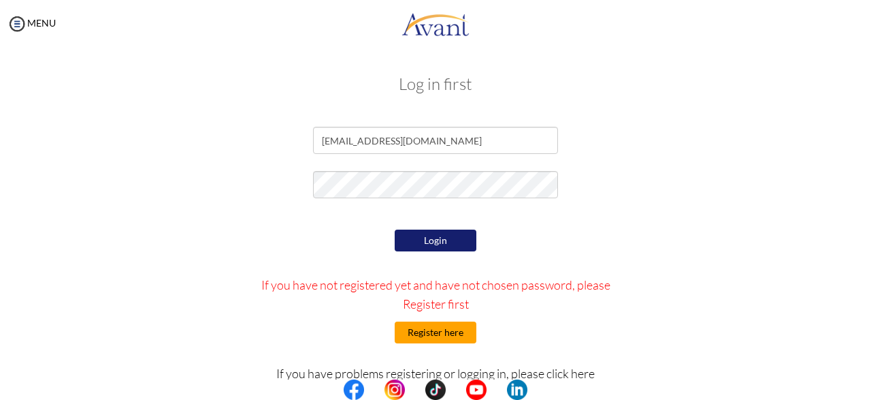
click at [436, 336] on button "Register here" at bounding box center [436, 332] width 82 height 22
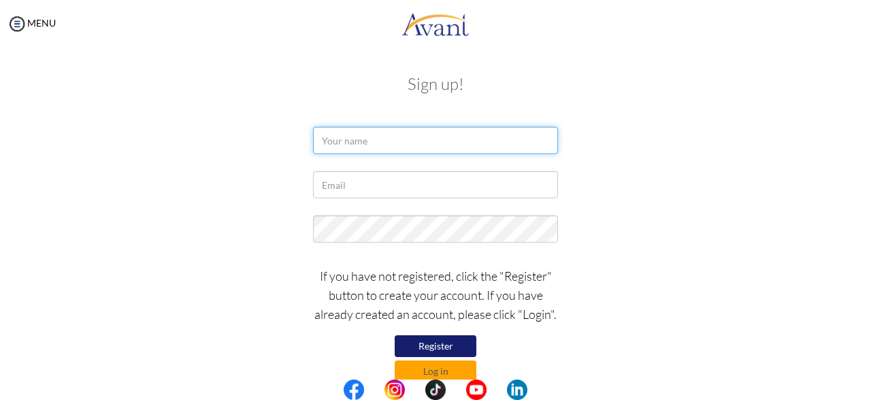
click at [429, 145] on input "text" at bounding box center [435, 140] width 245 height 27
type input "Diana Olaya"
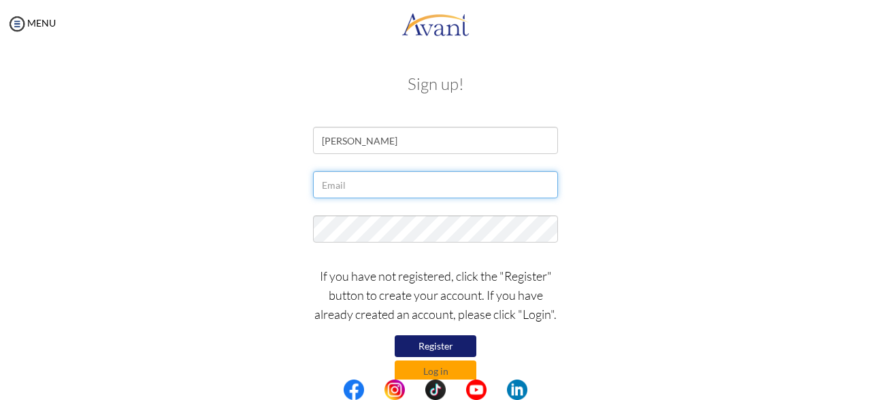
click at [425, 182] on input "text" at bounding box center [435, 184] width 245 height 27
type input "[EMAIL_ADDRESS][DOMAIN_NAME]"
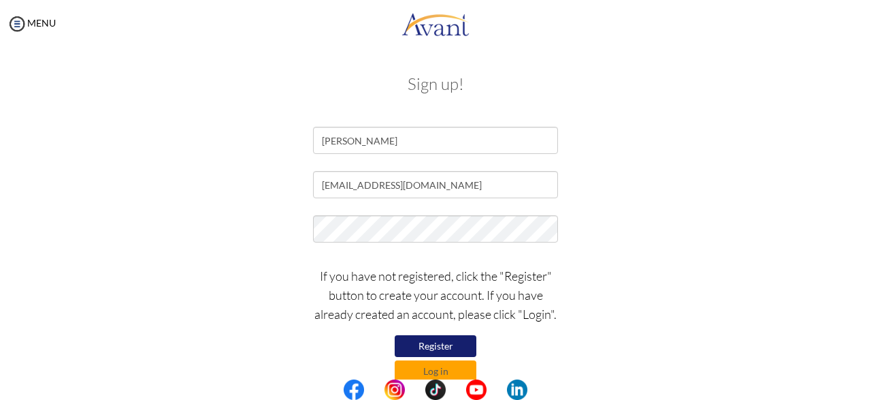
click at [651, 212] on form "Diana Olaya dianitaop@hotmail.com If you have not registered, click the "Regist…" at bounding box center [436, 254] width 776 height 255
click at [442, 347] on button "Register" at bounding box center [436, 346] width 82 height 22
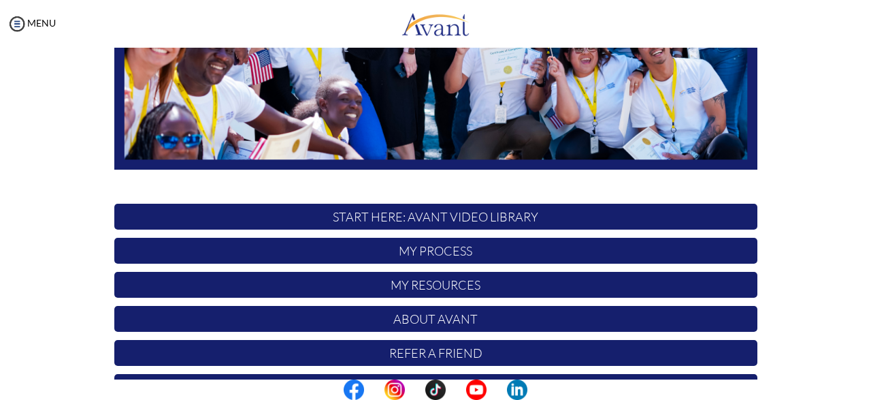
scroll to position [317, 0]
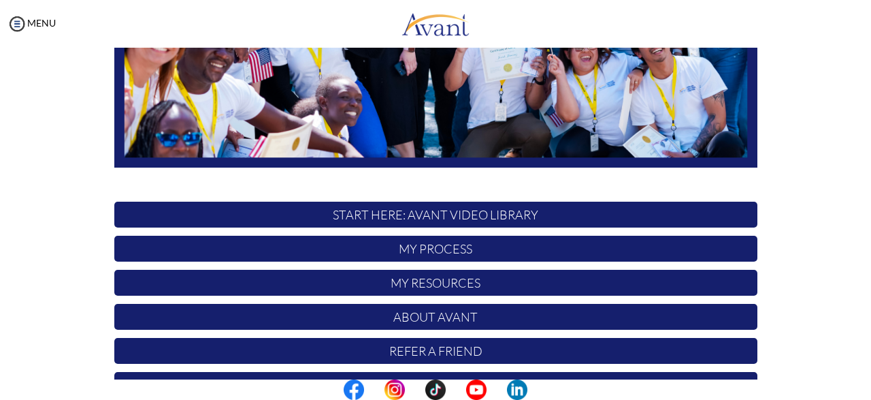
click at [429, 210] on p "START HERE: Avant Video Library" at bounding box center [435, 214] width 643 height 26
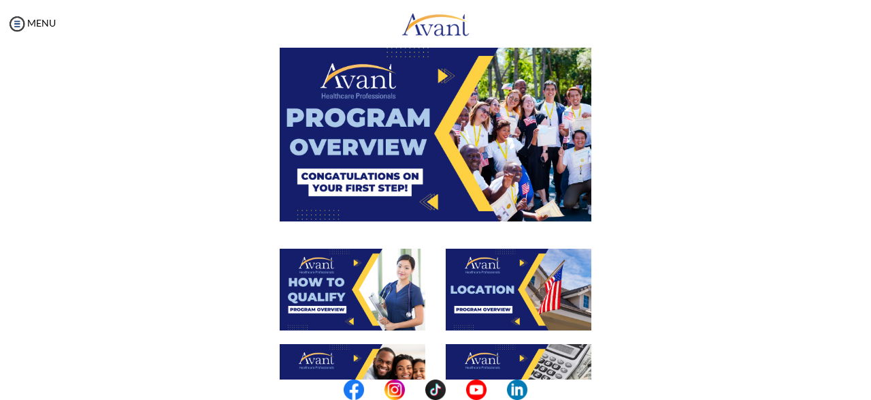
scroll to position [82, 0]
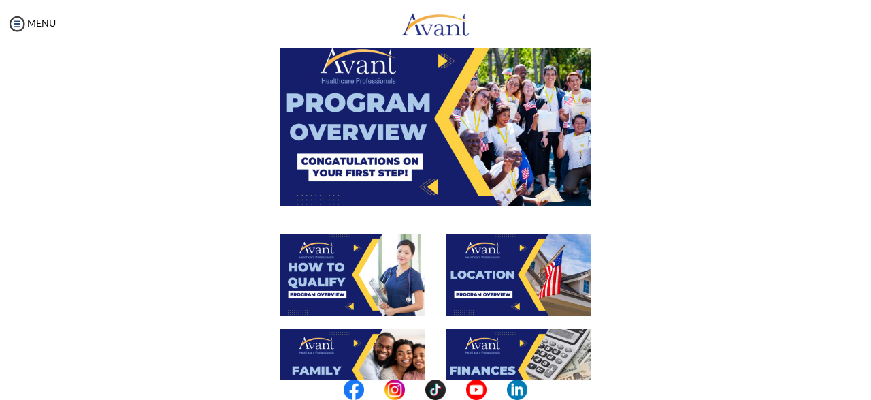
click at [443, 65] on img at bounding box center [436, 118] width 312 height 175
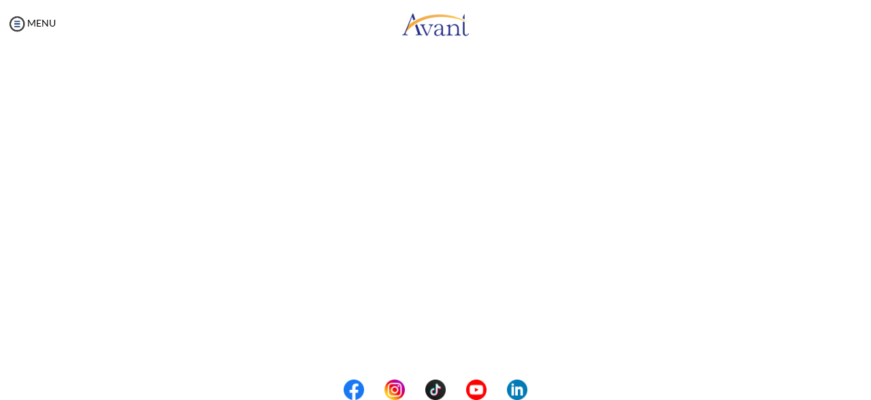
scroll to position [270, 0]
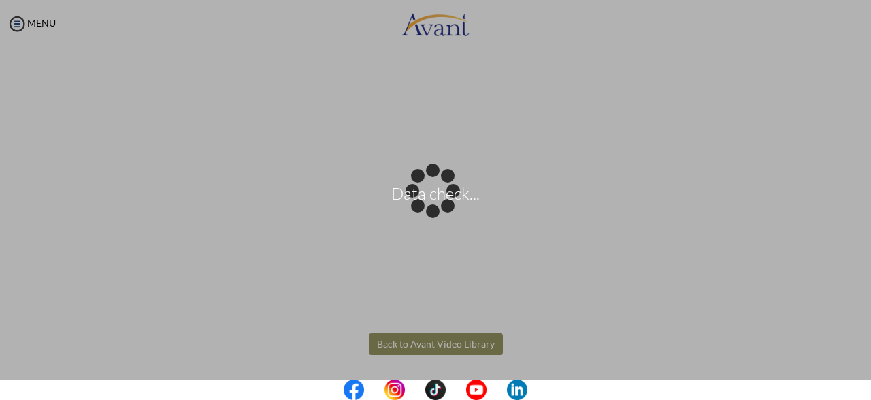
click at [471, 348] on body "Data check... Maintenance break. Please come back in 2 hours. MENU My Status Wh…" at bounding box center [435, 200] width 871 height 400
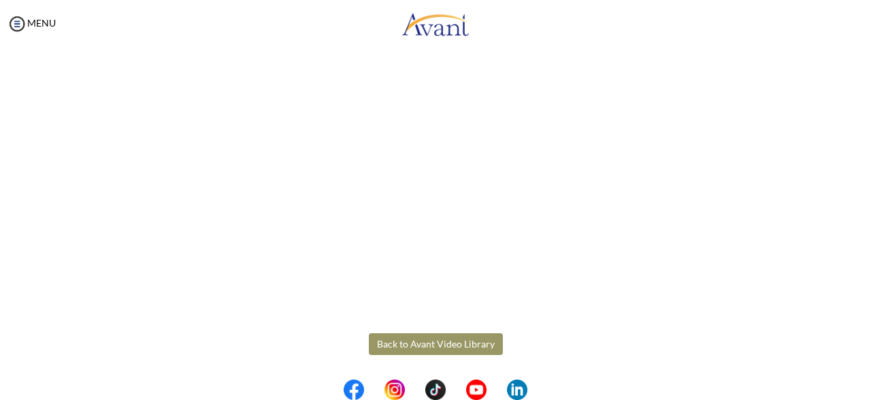
click at [437, 342] on button "Back to Avant Video Library" at bounding box center [436, 344] width 134 height 22
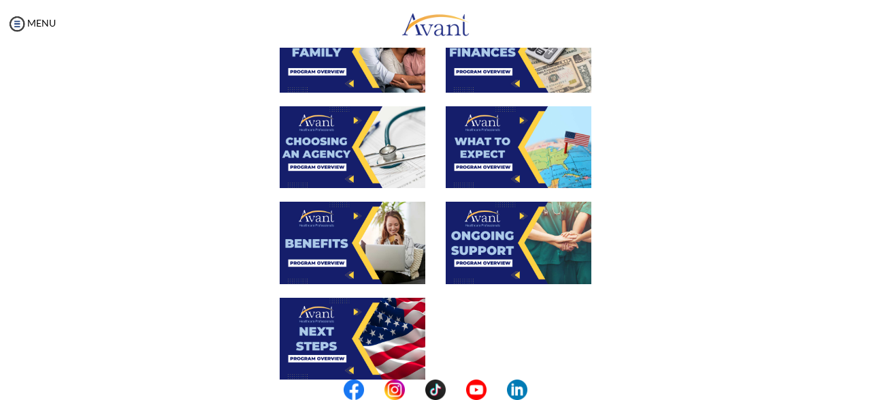
scroll to position [400, 0]
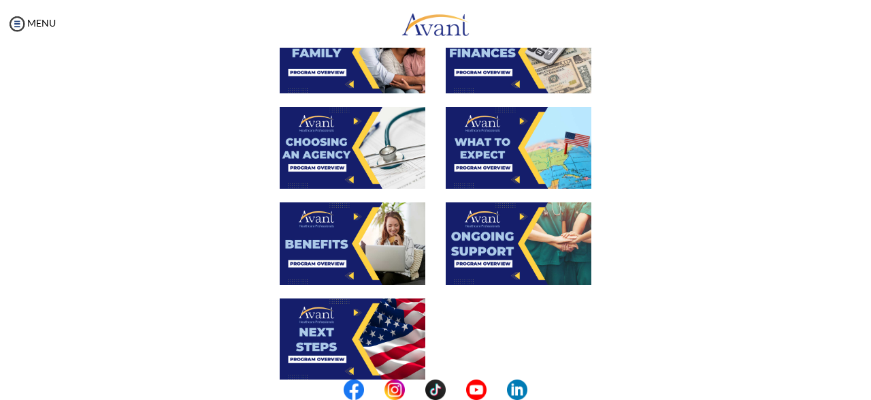
click at [346, 264] on img at bounding box center [353, 243] width 146 height 82
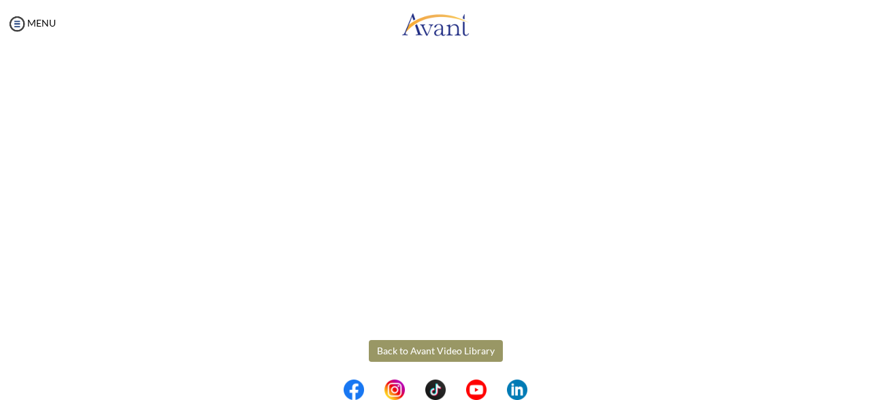
scroll to position [415, 0]
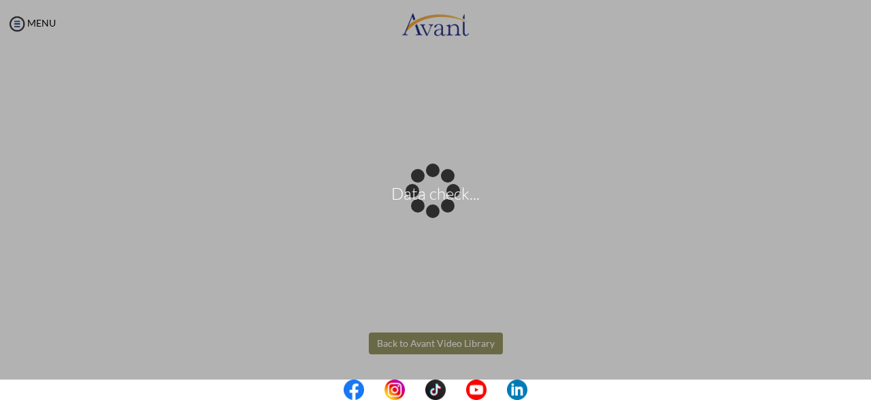
click at [472, 344] on body "Data check... Maintenance break. Please come back in 2 hours. MENU My Status Wh…" at bounding box center [435, 200] width 871 height 400
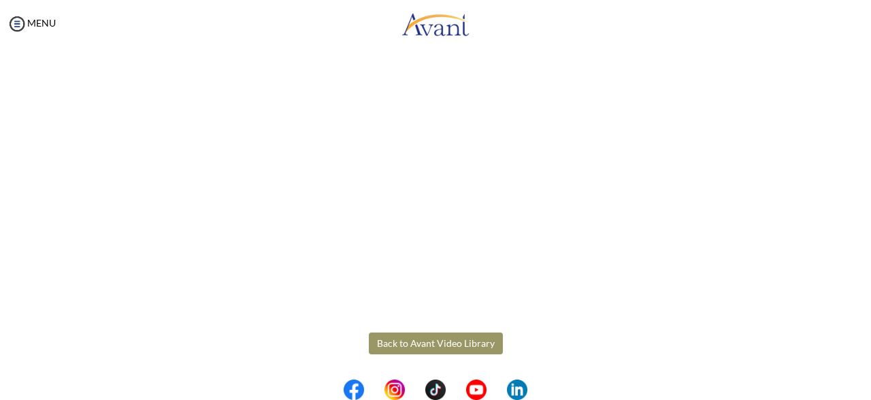
click at [472, 344] on button "Back to Avant Video Library" at bounding box center [436, 343] width 134 height 22
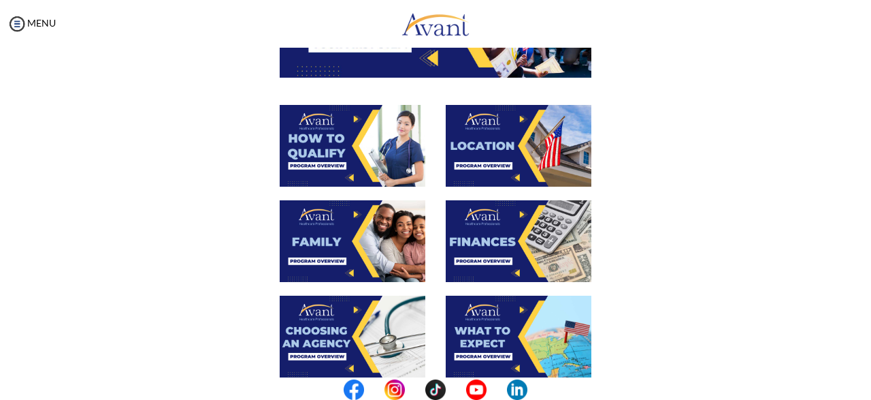
scroll to position [208, 0]
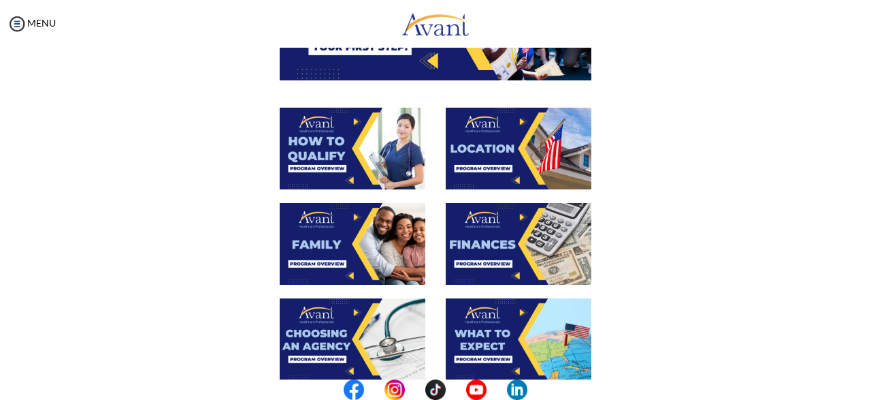
click at [522, 233] on img at bounding box center [519, 244] width 146 height 82
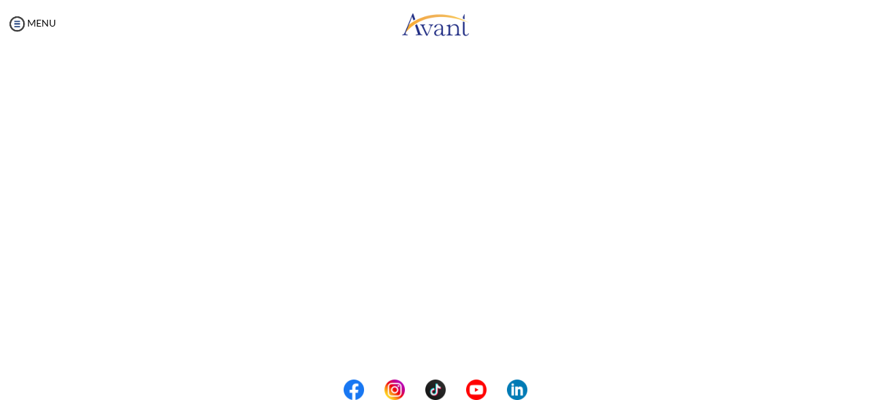
scroll to position [270, 0]
click at [479, 345] on body "Maintenance break. Please come back in 2 hours. MENU My Status What is the next…" at bounding box center [435, 200] width 871 height 400
click at [479, 345] on button "Back to Avant Video Library" at bounding box center [436, 344] width 134 height 22
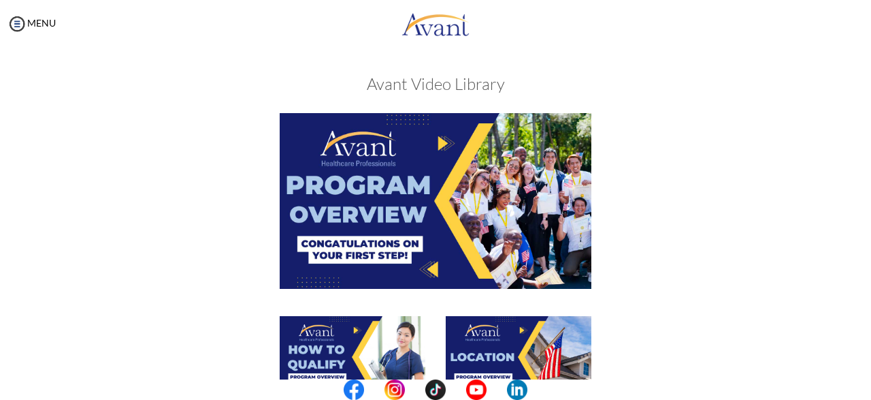
scroll to position [536, 0]
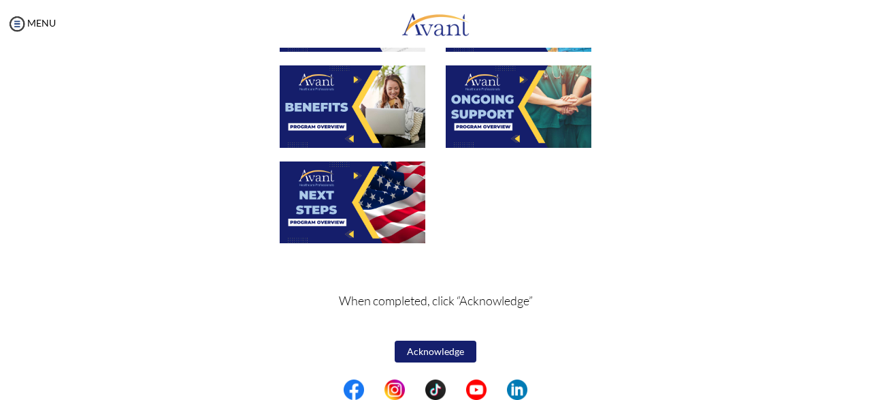
click at [441, 354] on button "Acknowledge" at bounding box center [436, 351] width 82 height 22
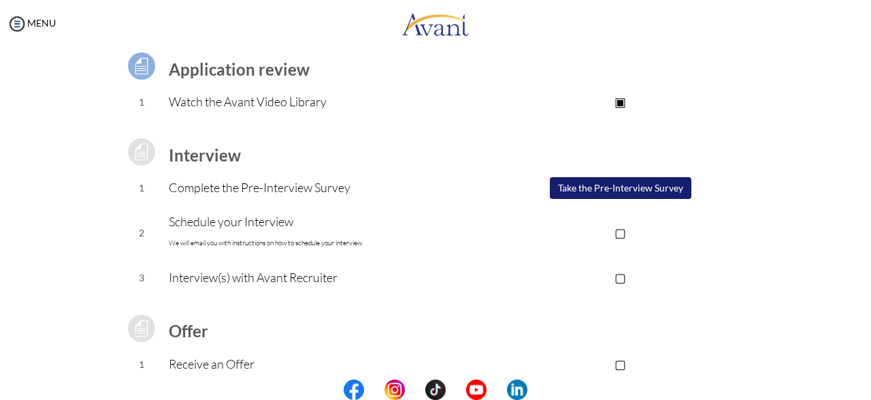
scroll to position [104, 0]
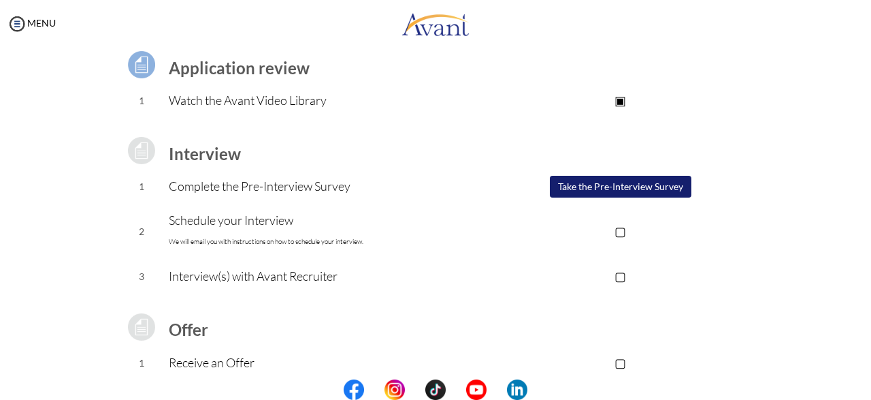
click at [598, 182] on button "Take the Pre-Interview Survey" at bounding box center [621, 187] width 142 height 22
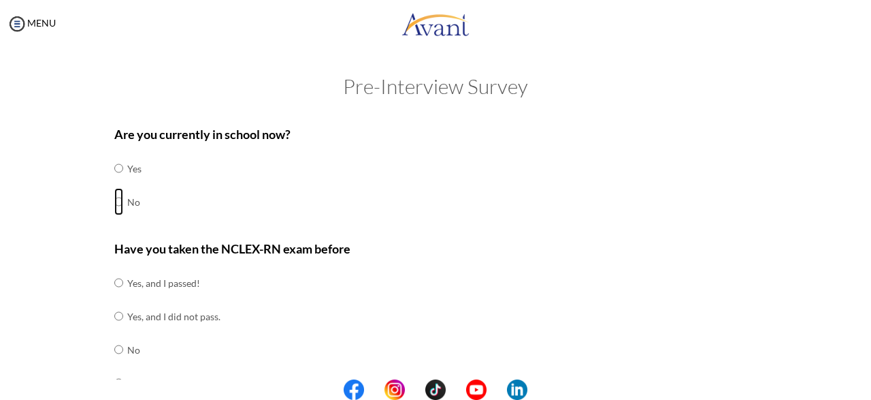
click at [120, 208] on input "radio" at bounding box center [118, 201] width 9 height 27
radio input "true"
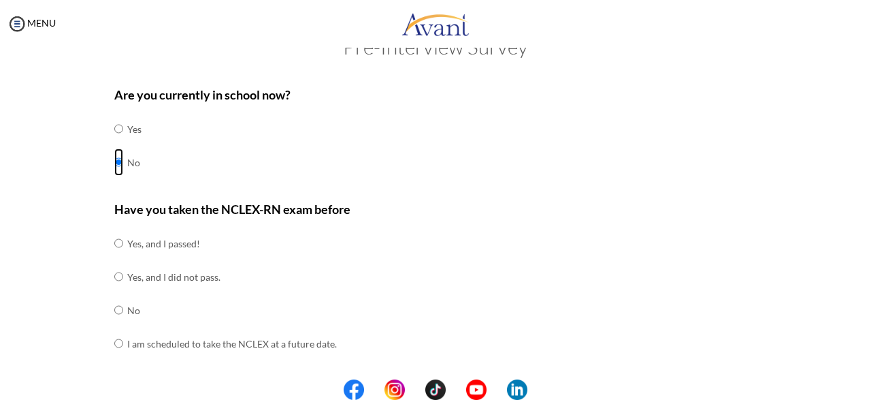
scroll to position [42, 0]
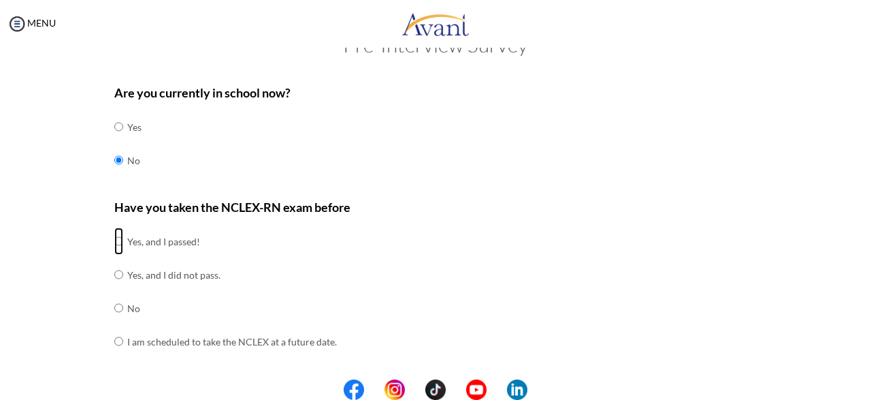
click at [118, 242] on input "radio" at bounding box center [118, 240] width 9 height 27
radio input "true"
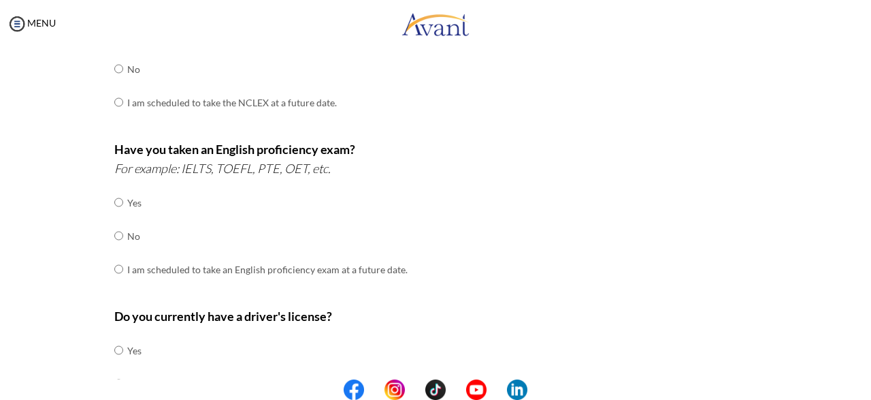
scroll to position [283, 0]
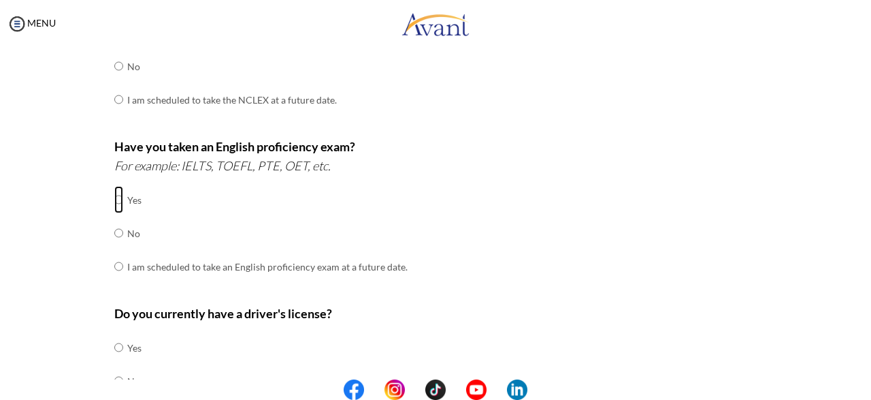
click at [117, 195] on input "radio" at bounding box center [118, 199] width 9 height 27
radio input "true"
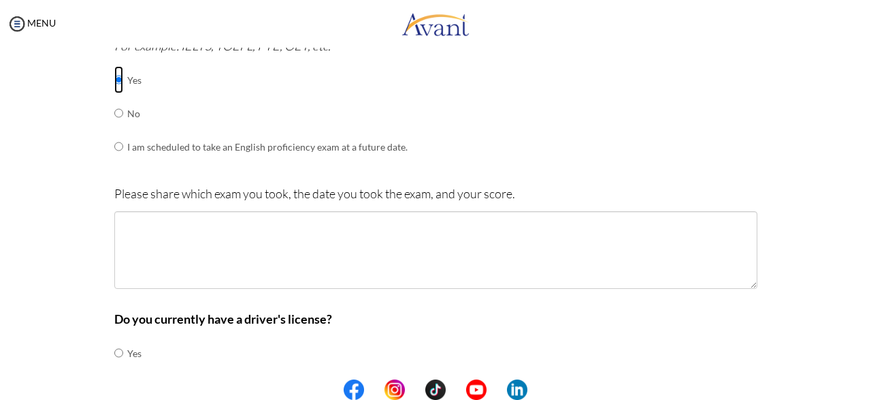
scroll to position [410, 0]
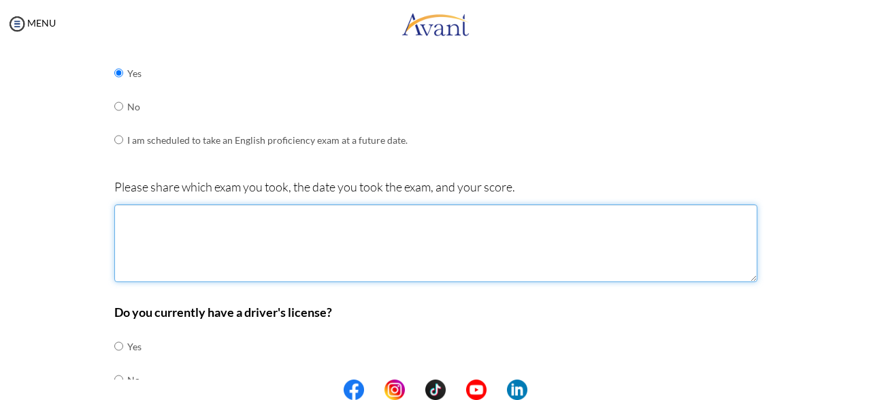
click at [312, 262] on textarea at bounding box center [435, 243] width 643 height 78
click at [142, 216] on textarea "MET EXAM," at bounding box center [435, 243] width 643 height 78
click at [195, 214] on textarea "MET EXAM," at bounding box center [435, 243] width 643 height 78
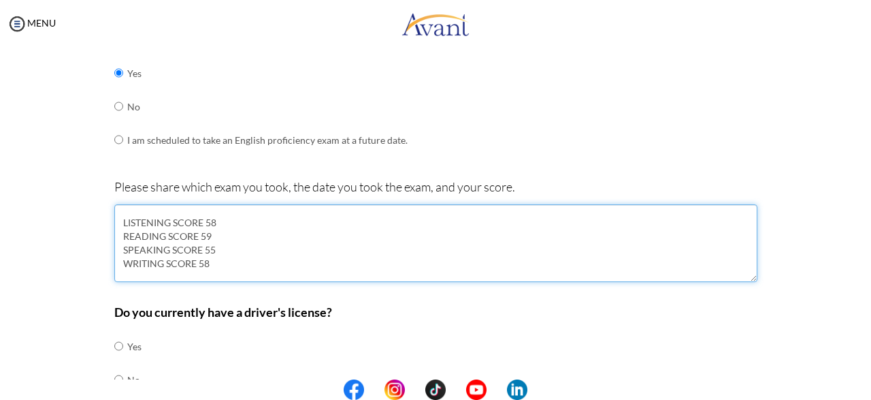
scroll to position [0, 0]
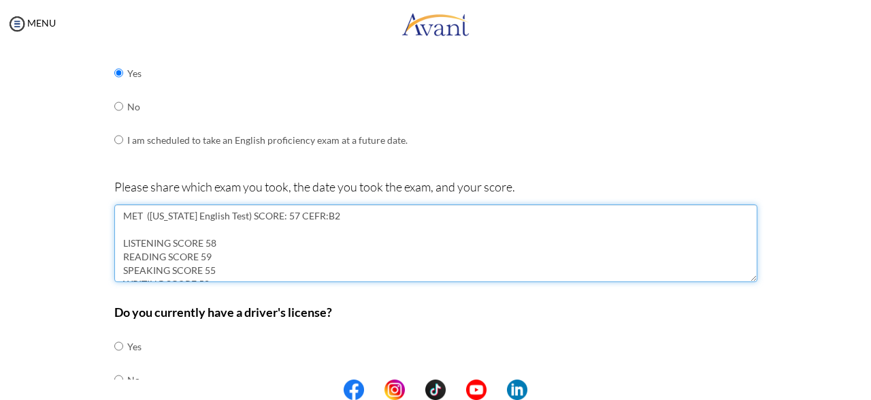
click at [204, 240] on textarea "MET (Michigan English Test) SCORE: 57 CEFR:B2 LISTENING SCORE 58 READING SCORE …" at bounding box center [435, 243] width 643 height 78
click at [197, 255] on textarea "MET (Michigan English Test) SCORE: 57 CEFR:B2 LISTENING SCORE: 58 READING SCORE…" at bounding box center [435, 243] width 643 height 78
click at [204, 272] on textarea "MET (Michigan English Test) SCORE: 57 CEFR:B2 LISTENING SCORE: 58 READING SCORE…" at bounding box center [435, 243] width 643 height 78
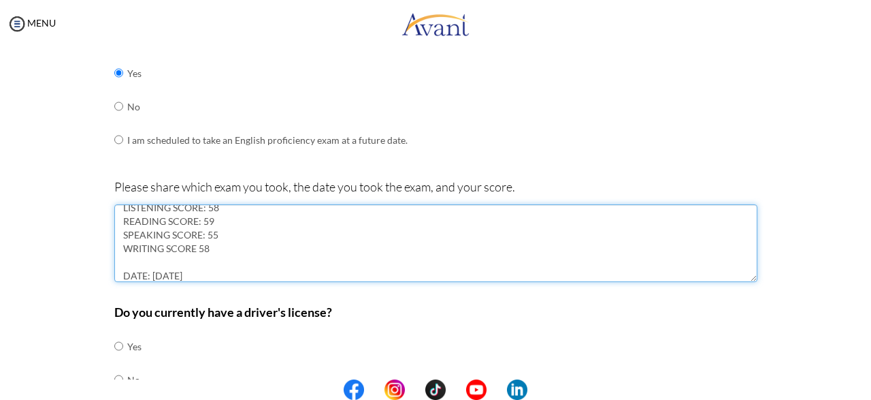
scroll to position [41, 0]
click at [196, 241] on textarea "MET (Michigan English Test) SCORE: 57 CEFR:B2 LISTENING SCORE: 58 READING SCORE…" at bounding box center [435, 243] width 643 height 78
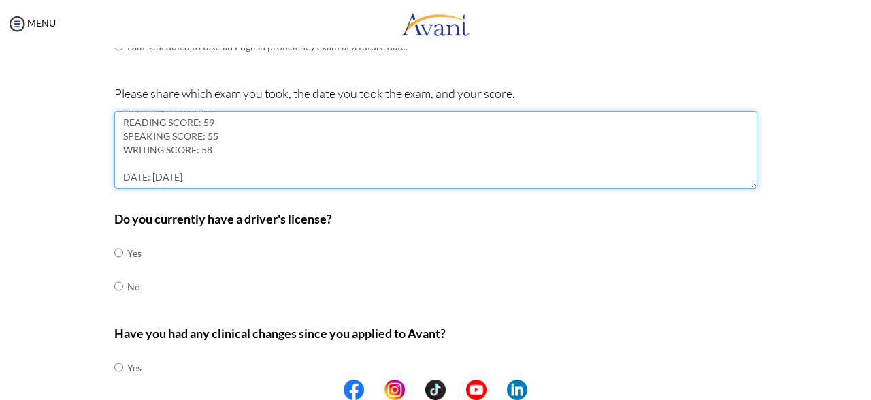
scroll to position [504, 0]
type textarea "MET (Michigan English Test) SCORE: 57 CEFR:B2 LISTENING SCORE: 58 READING SCORE…"
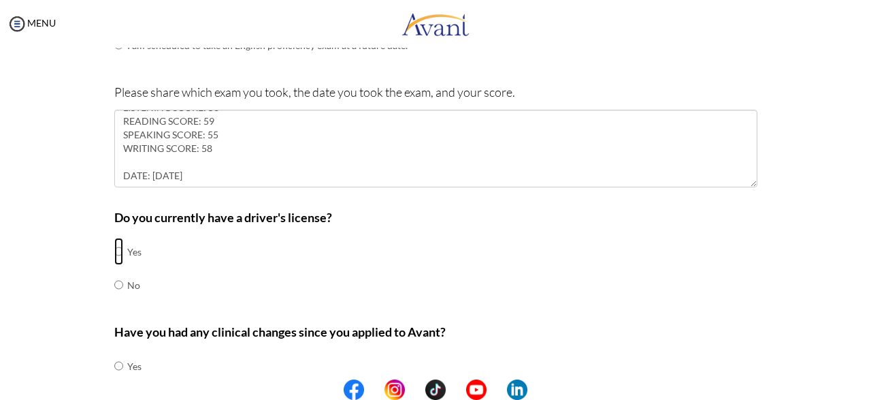
click at [120, 247] on input "radio" at bounding box center [118, 251] width 9 height 27
radio input "true"
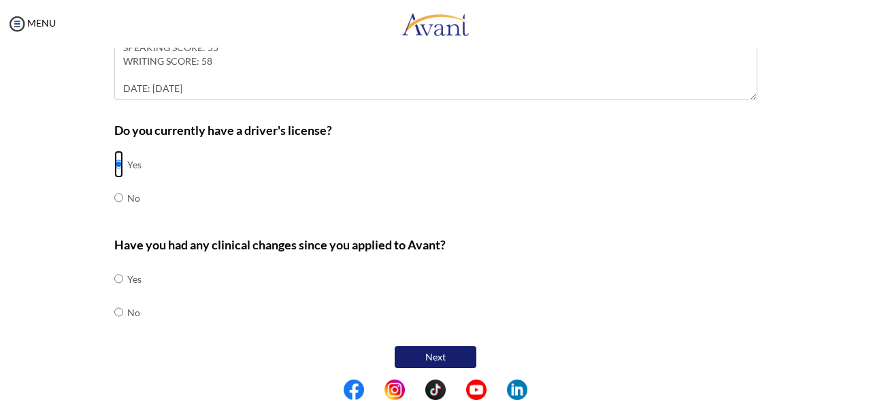
scroll to position [592, 0]
click at [118, 308] on input "radio" at bounding box center [118, 310] width 9 height 27
radio input "true"
click at [449, 347] on button "Next" at bounding box center [436, 356] width 82 height 22
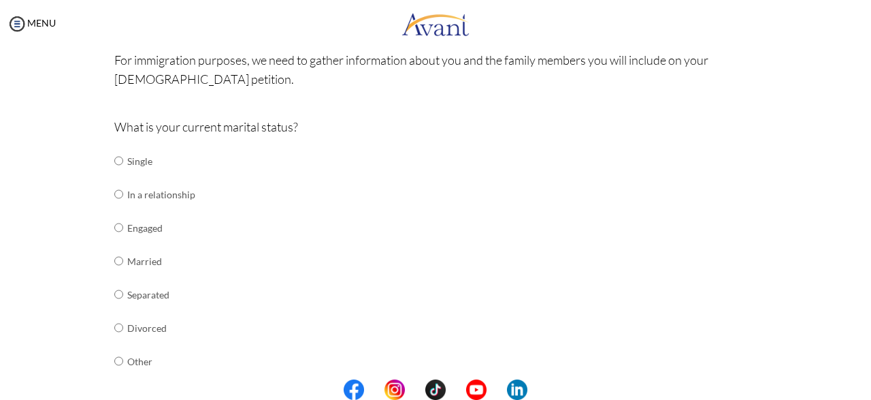
scroll to position [108, 0]
click at [116, 255] on input "radio" at bounding box center [118, 257] width 9 height 27
radio input "true"
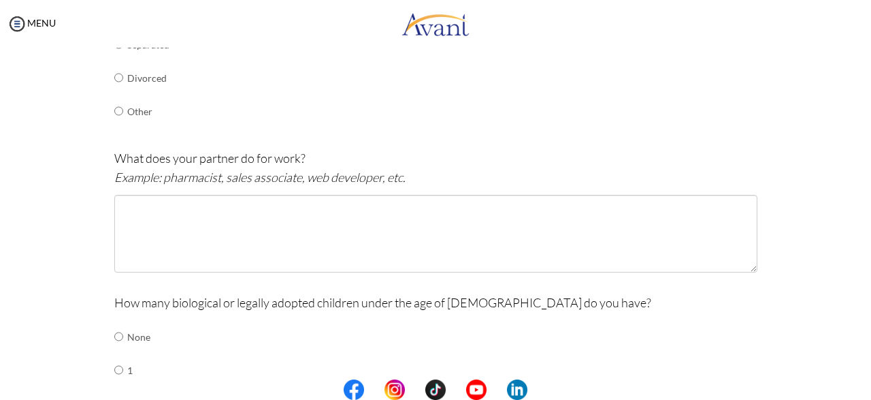
scroll to position [353, 0]
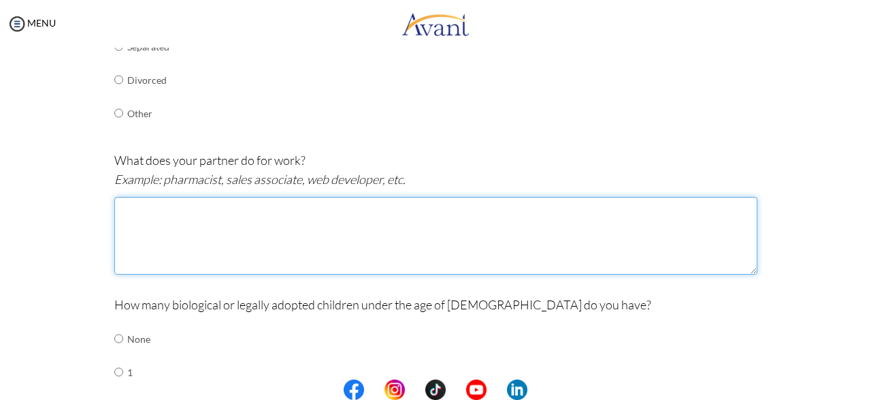
click at [251, 241] on textarea at bounding box center [435, 236] width 643 height 78
type textarea "G"
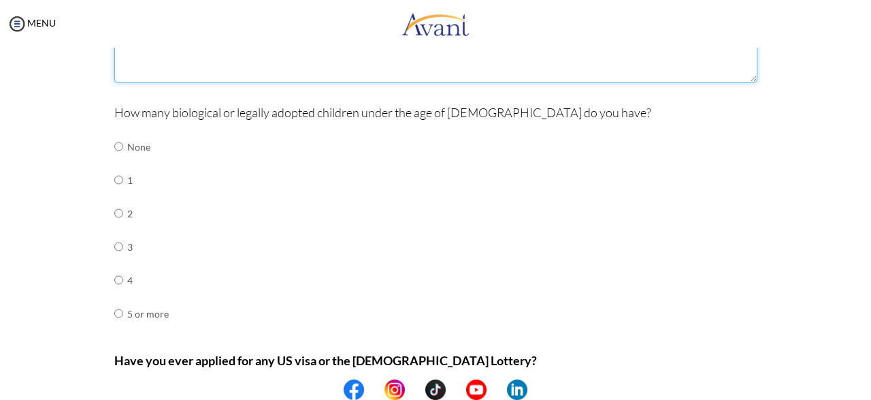
scroll to position [548, 0]
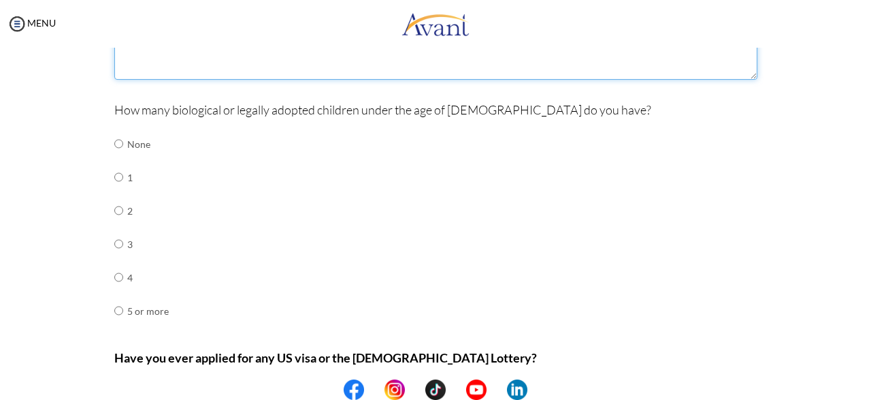
type textarea "Real state"
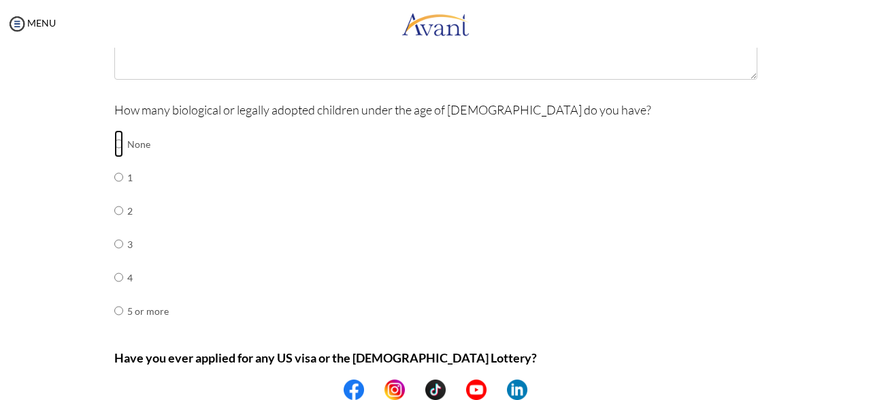
click at [119, 144] on input "radio" at bounding box center [118, 143] width 9 height 27
radio input "true"
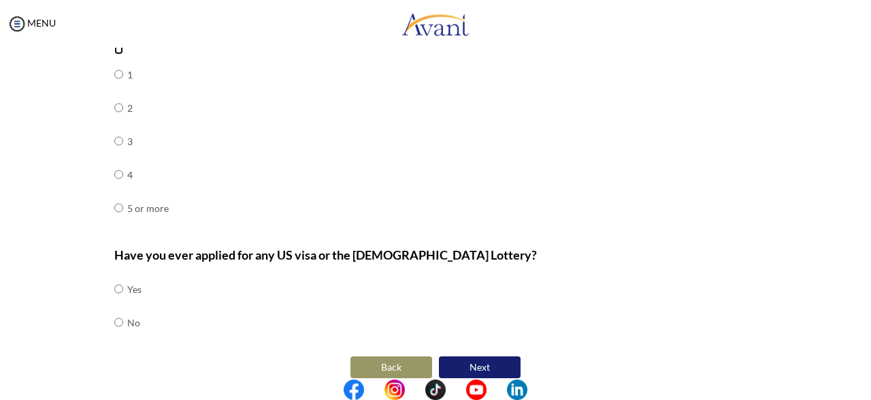
scroll to position [651, 0]
click at [120, 286] on input "radio" at bounding box center [118, 287] width 9 height 27
radio input "true"
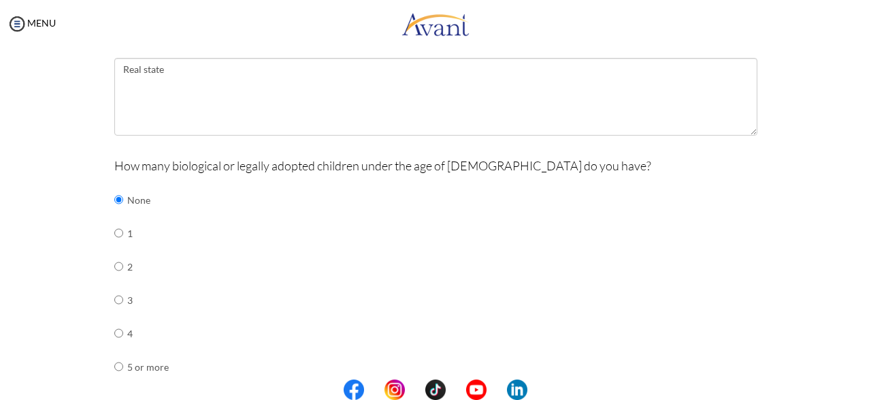
scroll to position [493, 0]
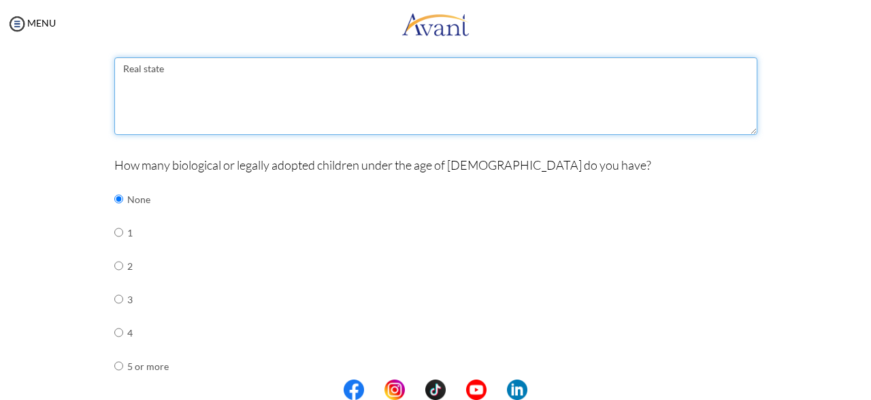
click at [148, 67] on textarea "Real state" at bounding box center [435, 96] width 643 height 78
click at [246, 104] on textarea "Real estate" at bounding box center [435, 96] width 643 height 78
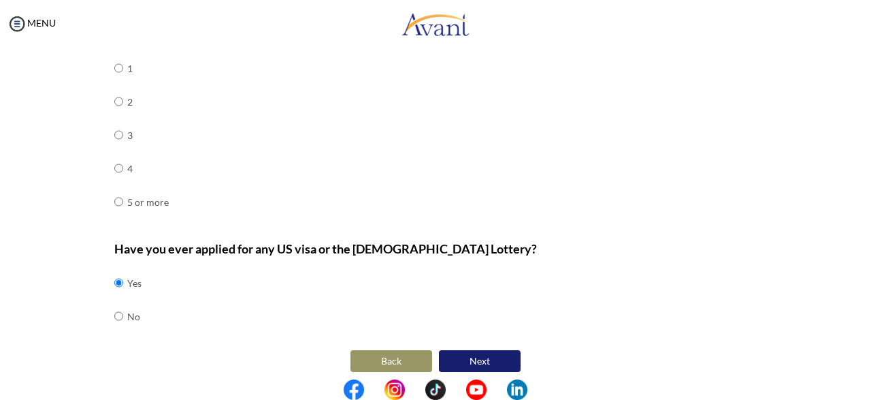
scroll to position [662, 0]
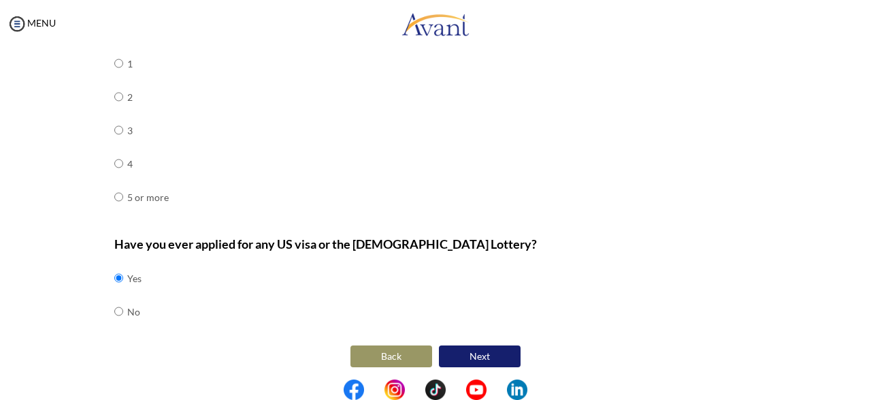
type textarea "Real estate"
click at [482, 353] on button "Next" at bounding box center [480, 356] width 82 height 22
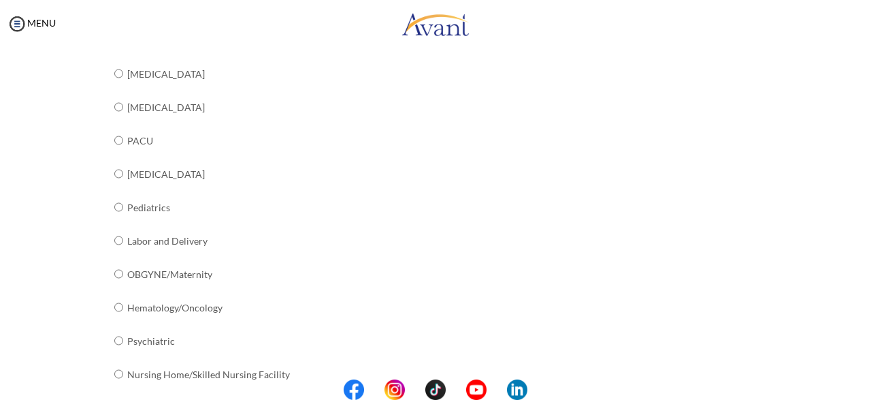
scroll to position [488, 0]
click at [119, 302] on input "radio" at bounding box center [118, 306] width 9 height 27
radio input "true"
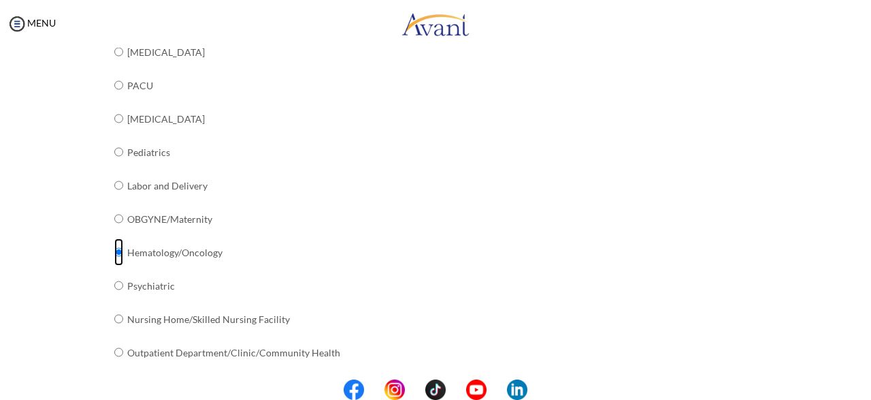
scroll to position [581, 0]
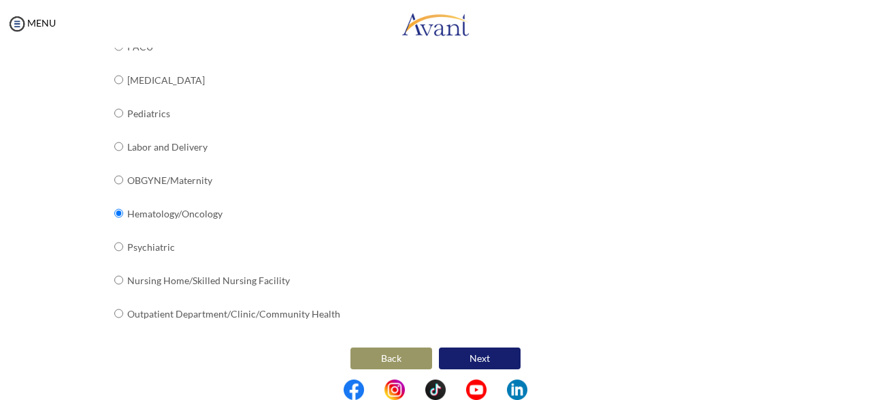
click at [485, 352] on button "Next" at bounding box center [480, 358] width 82 height 22
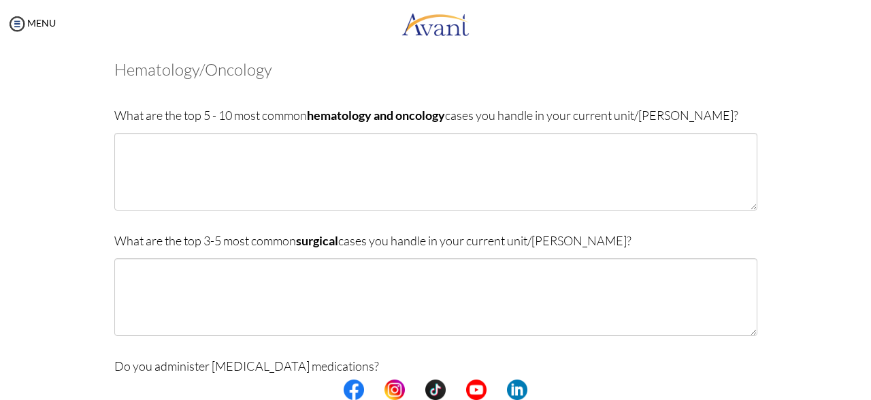
scroll to position [68, 0]
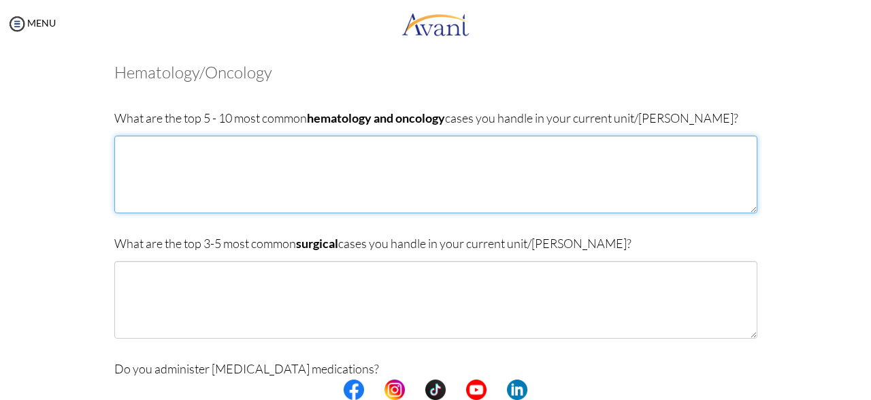
click at [323, 162] on textarea at bounding box center [435, 174] width 643 height 78
paste textarea "In my current unit, the most common hematology and oncology cases I handle incl…"
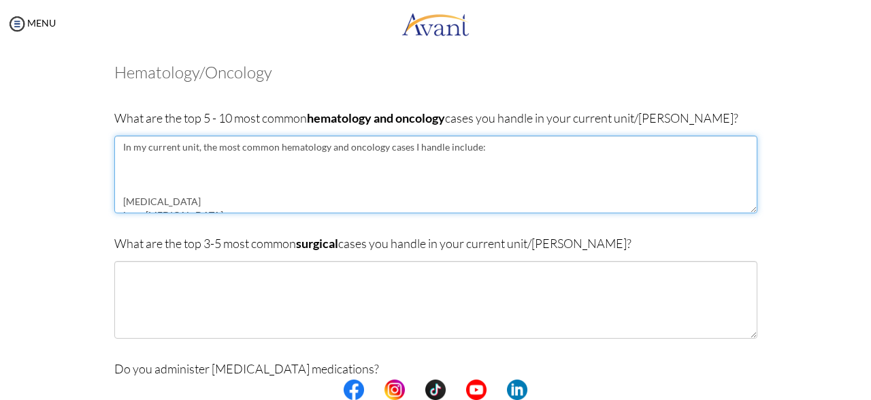
click at [297, 172] on textarea "In my current unit, the most common hematology and oncology cases I handle incl…" at bounding box center [435, 174] width 643 height 78
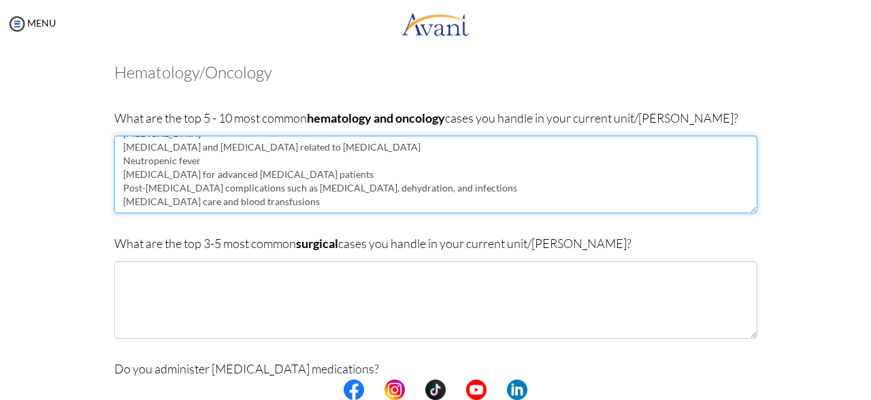
scroll to position [109, 0]
type textarea "In my current unit, the most common hematology and oncology cases I handle incl…"
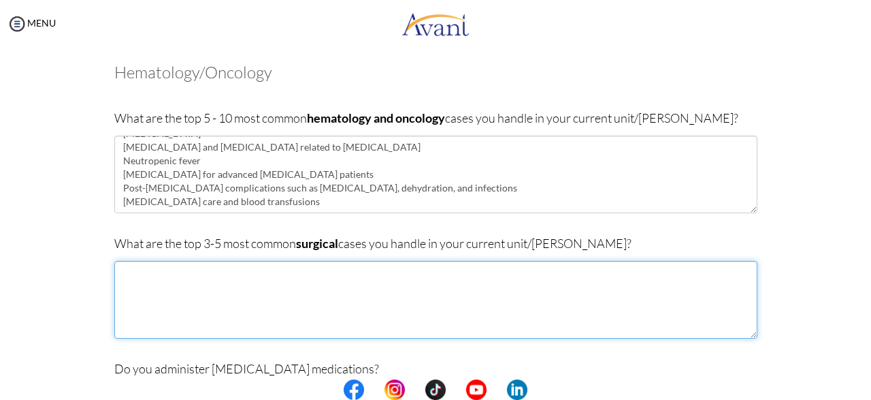
click at [262, 278] on textarea at bounding box center [435, 300] width 643 height 78
click at [355, 300] on textarea at bounding box center [435, 300] width 643 height 78
paste textarea "The most common surgical cases we handle are: Mastectomy and lumpectomy Bowel r…"
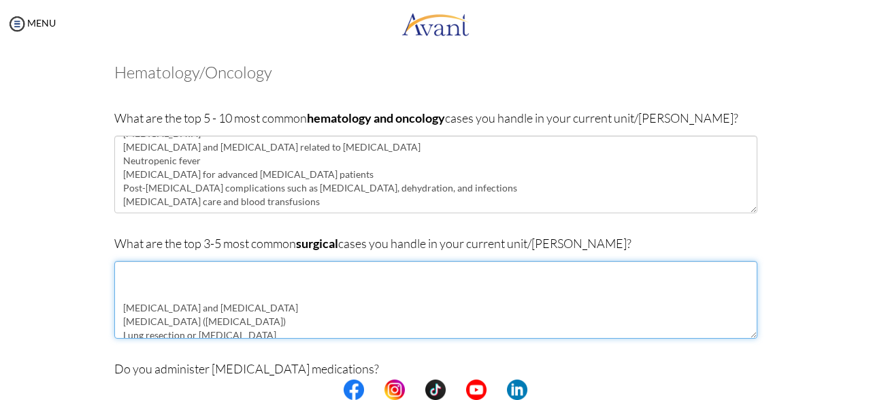
scroll to position [0, 0]
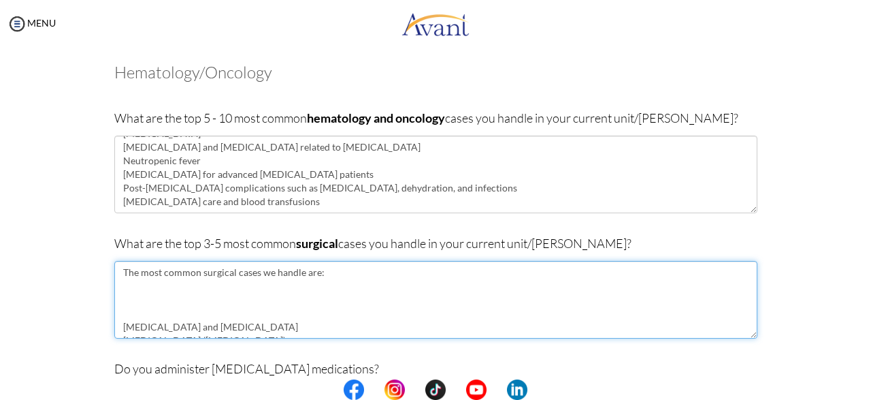
click at [291, 293] on textarea "The most common surgical cases we handle are: Mastectomy and lumpectomy Bowel r…" at bounding box center [435, 300] width 643 height 78
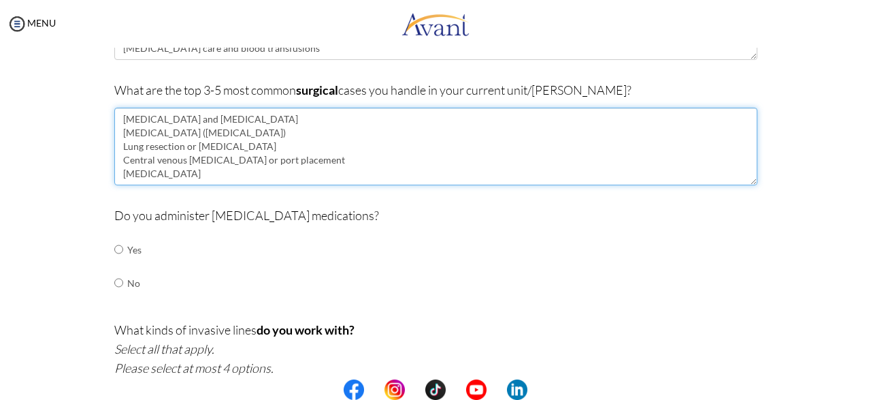
scroll to position [266, 0]
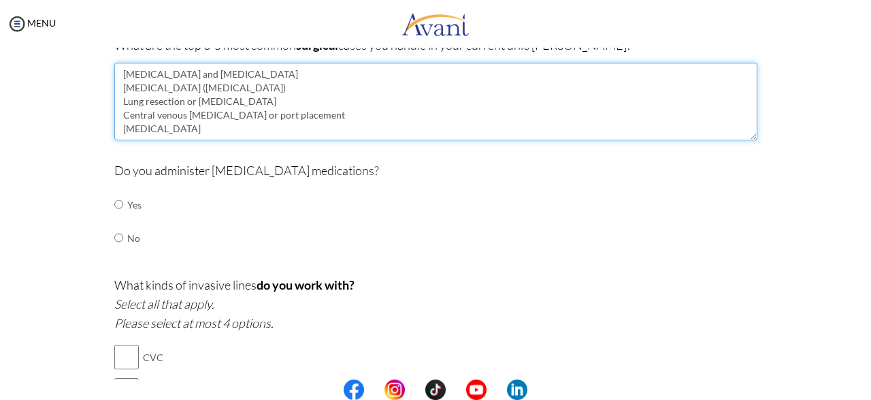
type textarea "The most common surgical cases we handle are: Mastectomy and lumpectomy Bowel r…"
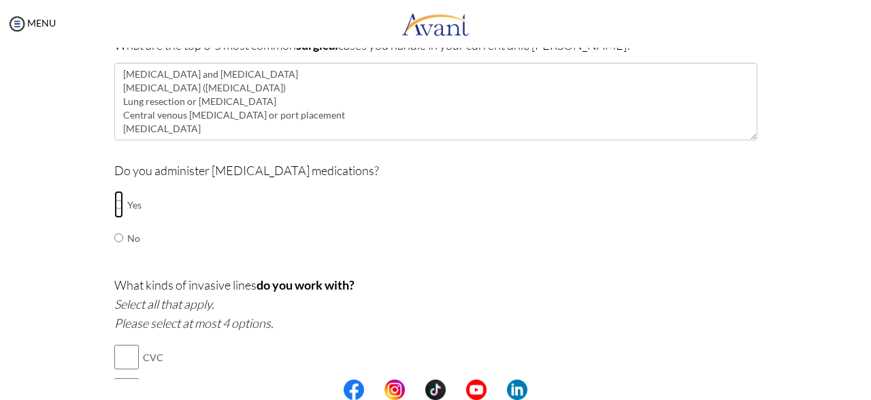
click at [116, 205] on input "radio" at bounding box center [118, 204] width 9 height 27
radio input "true"
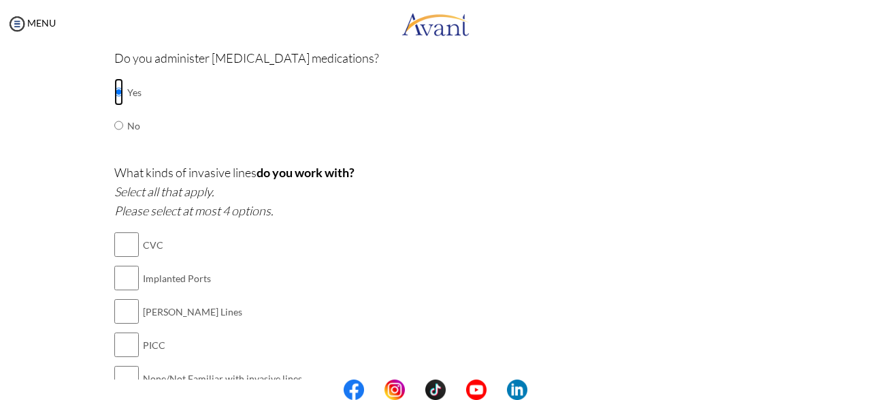
scroll to position [412, 0]
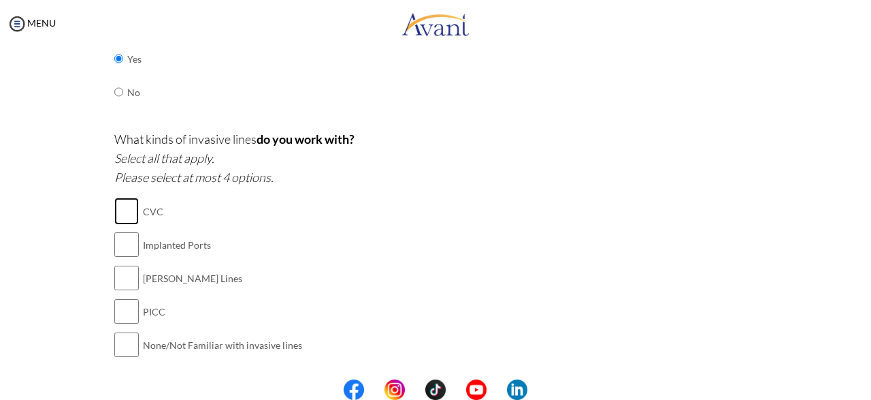
click at [130, 210] on input "checkbox" at bounding box center [126, 210] width 25 height 27
checkbox input "true"
click at [127, 246] on input "checkbox" at bounding box center [126, 244] width 25 height 27
checkbox input "true"
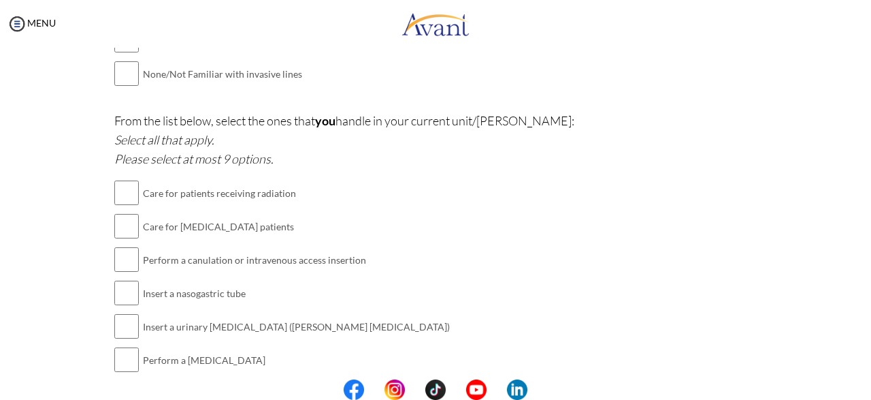
scroll to position [690, 0]
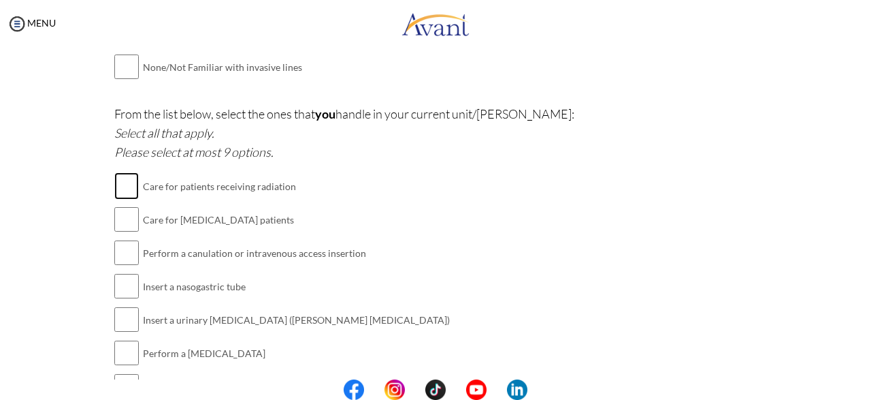
click at [123, 182] on input "checkbox" at bounding box center [126, 185] width 25 height 27
checkbox input "true"
click at [127, 216] on input "checkbox" at bounding box center [126, 219] width 25 height 27
checkbox input "true"
click at [127, 246] on input "checkbox" at bounding box center [126, 252] width 25 height 27
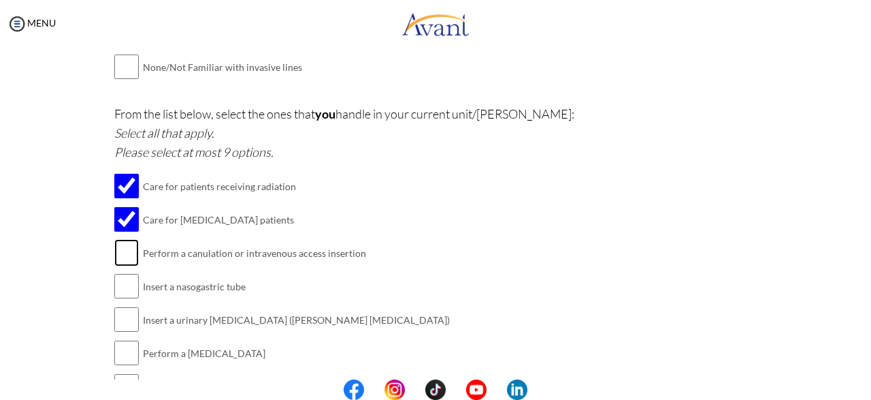
checkbox input "true"
click at [130, 282] on input "checkbox" at bounding box center [126, 285] width 25 height 27
checkbox input "true"
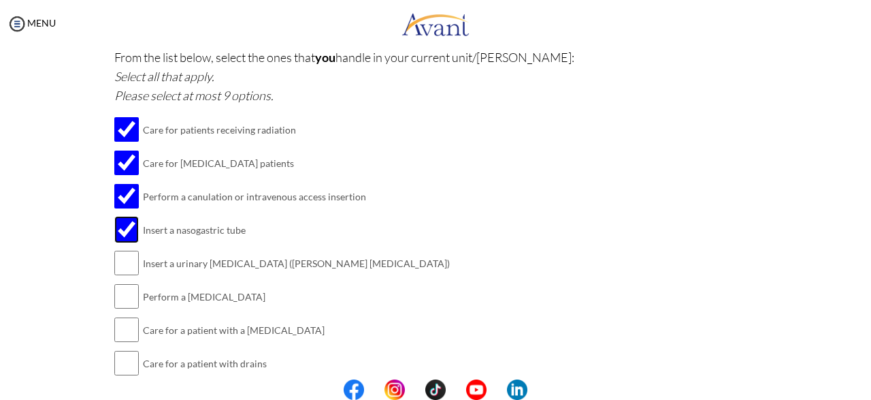
scroll to position [750, 0]
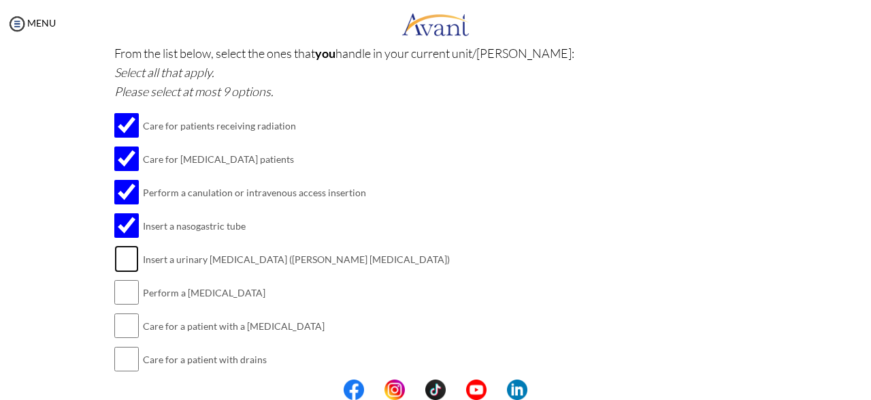
click at [131, 254] on input "checkbox" at bounding box center [126, 258] width 25 height 27
checkbox input "true"
click at [133, 288] on input "checkbox" at bounding box center [126, 291] width 25 height 27
checkbox input "true"
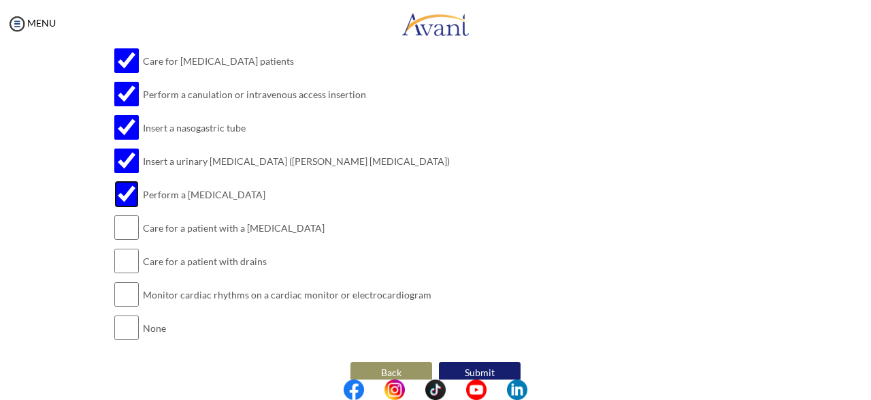
scroll to position [847, 0]
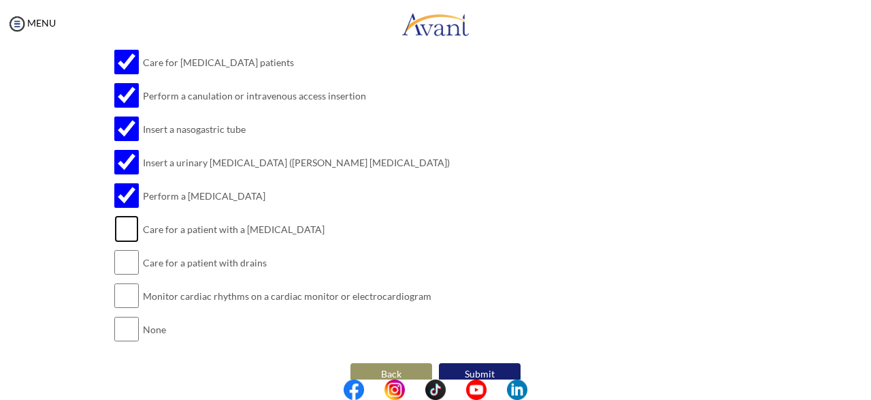
click at [130, 223] on input "checkbox" at bounding box center [126, 228] width 25 height 27
checkbox input "true"
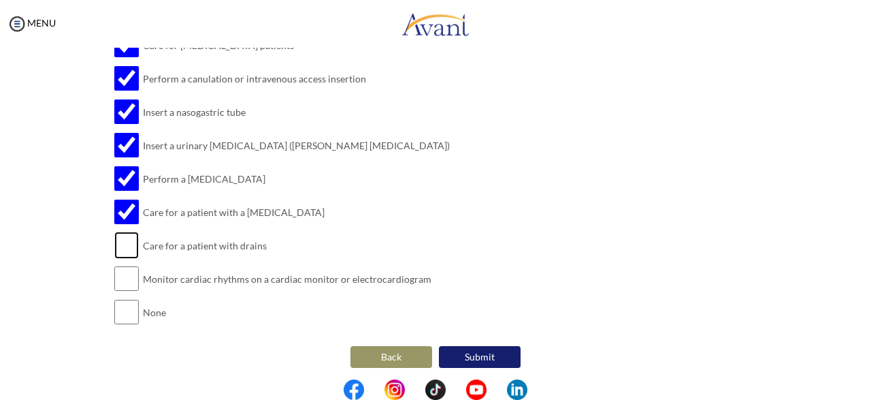
click at [133, 246] on input "checkbox" at bounding box center [126, 244] width 25 height 27
checkbox input "true"
click at [140, 278] on td at bounding box center [141, 278] width 4 height 33
click at [133, 276] on input "checkbox" at bounding box center [126, 278] width 25 height 27
checkbox input "true"
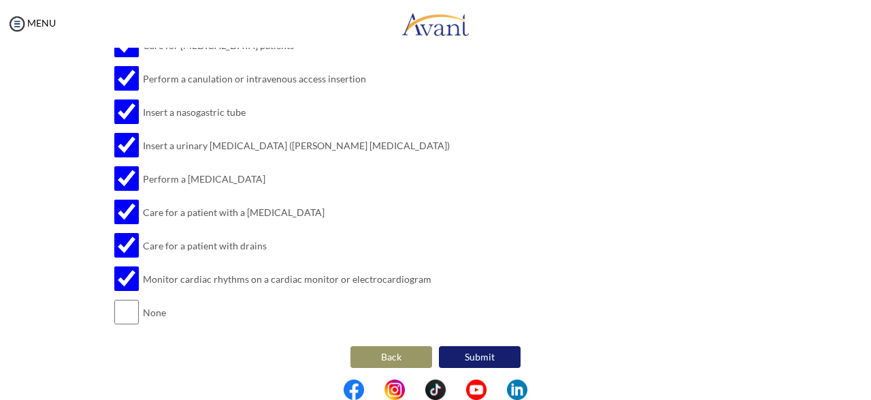
click at [491, 352] on button "Submit" at bounding box center [480, 357] width 82 height 22
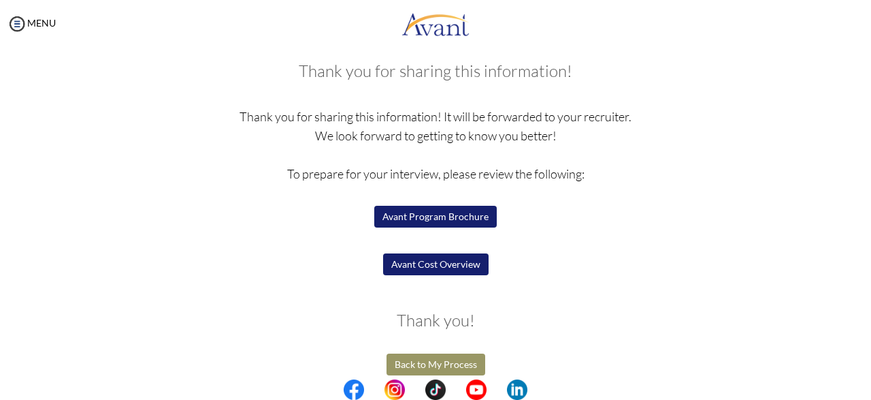
scroll to position [82, 0]
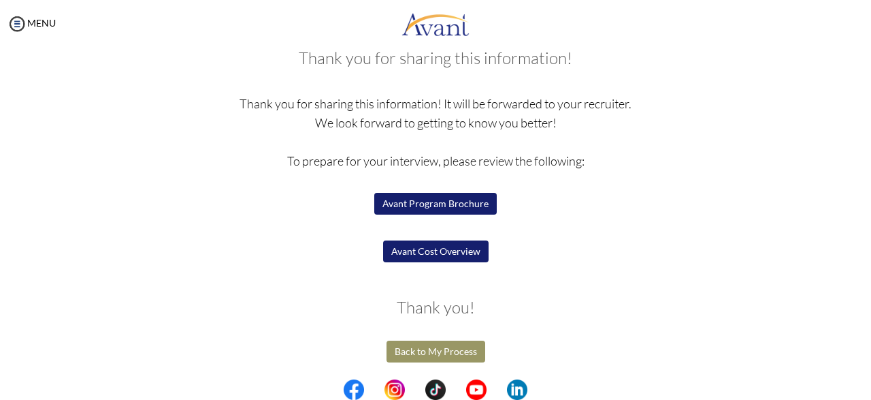
click at [443, 257] on button "Avant Cost Overview" at bounding box center [436, 251] width 106 height 22
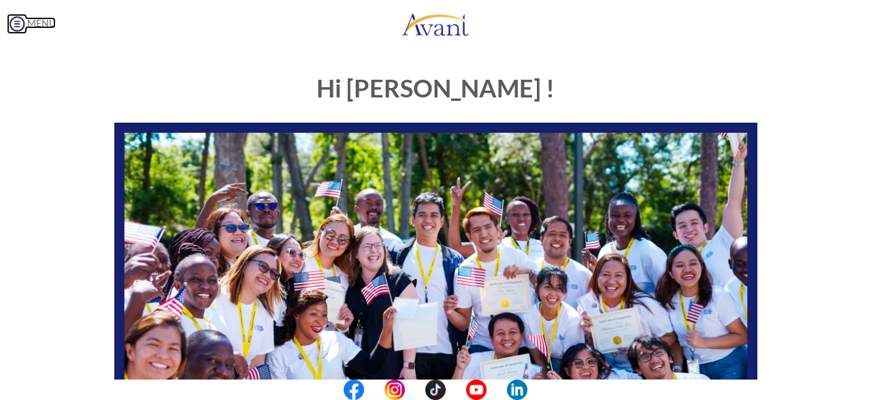
click at [16, 19] on img at bounding box center [17, 24] width 20 height 20
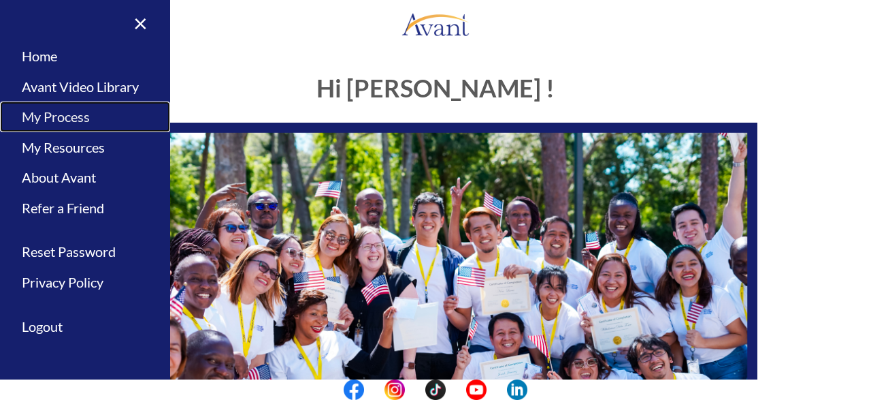
click at [66, 124] on link "My Process" at bounding box center [85, 116] width 170 height 31
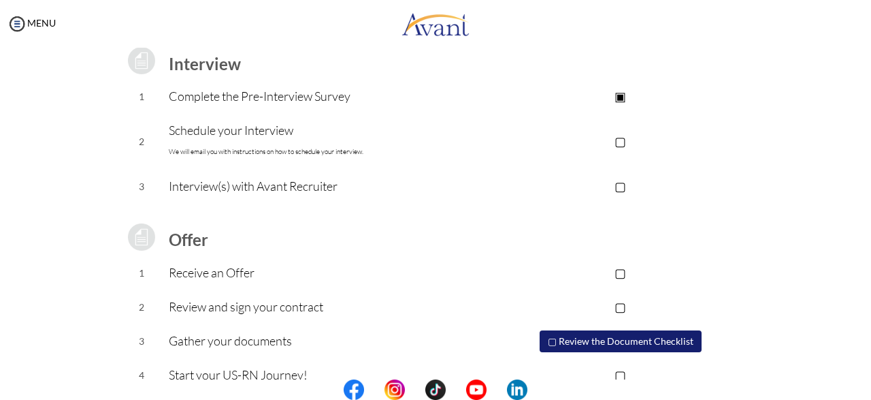
scroll to position [220, 0]
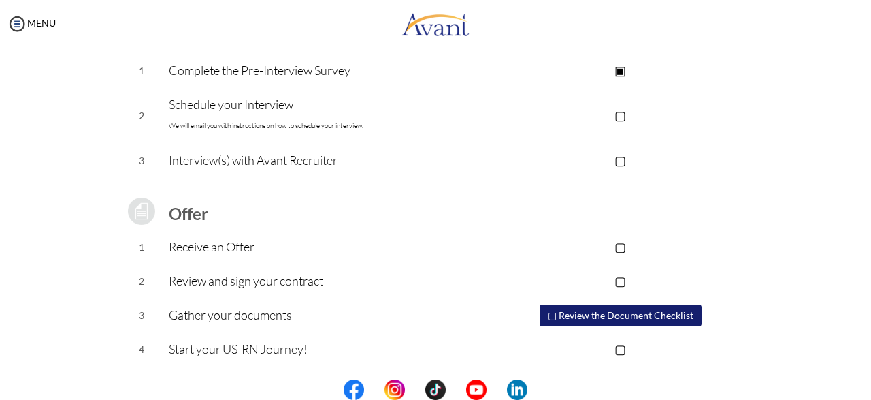
click at [602, 317] on button "▢ Review the Document Checklist" at bounding box center [621, 315] width 162 height 22
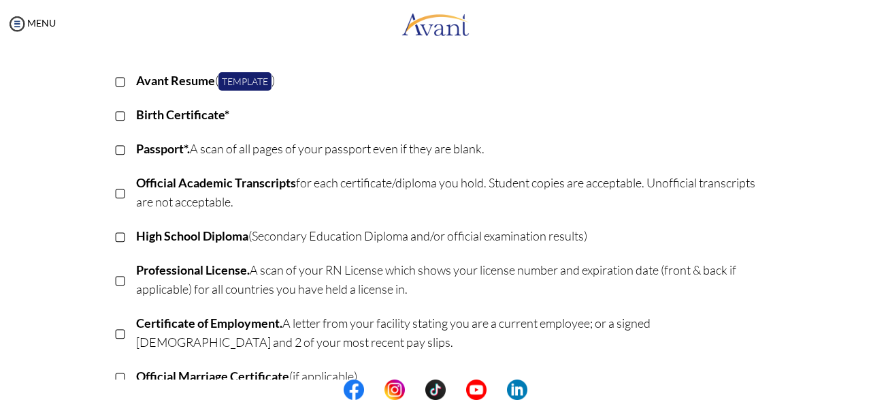
scroll to position [155, 0]
